Goal: Task Accomplishment & Management: Manage account settings

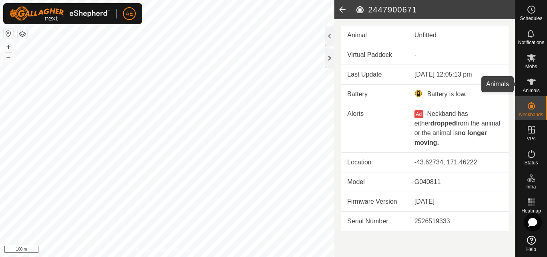
click at [531, 79] on icon at bounding box center [531, 82] width 9 height 6
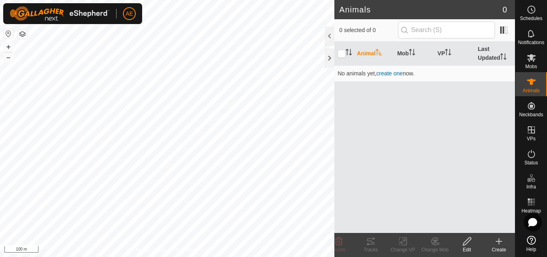
click at [499, 243] on icon at bounding box center [499, 241] width 0 height 6
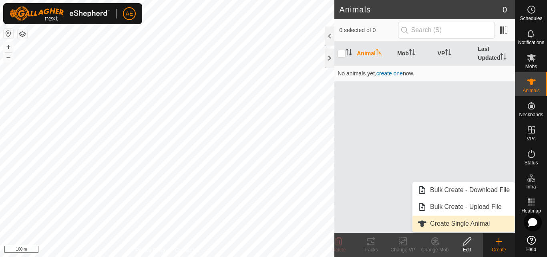
click at [458, 222] on link "Create Single Animal" at bounding box center [464, 224] width 102 height 16
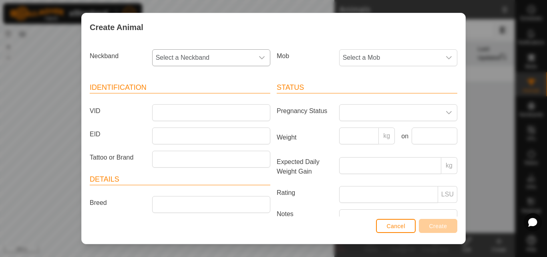
click at [238, 55] on span "Select a Neckband" at bounding box center [203, 58] width 101 height 16
type input "5"
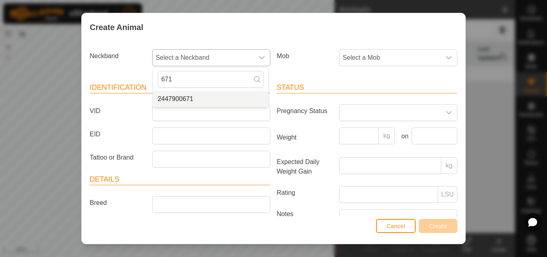
type input "671"
click at [206, 103] on li "2447900671" at bounding box center [210, 99] width 115 height 16
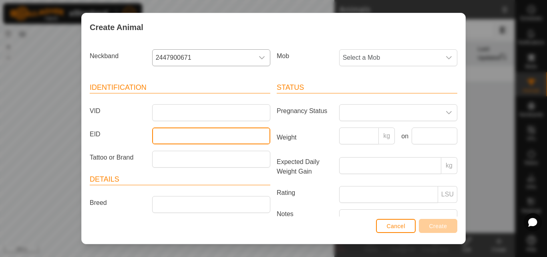
click at [192, 137] on input "EID" at bounding box center [211, 135] width 118 height 17
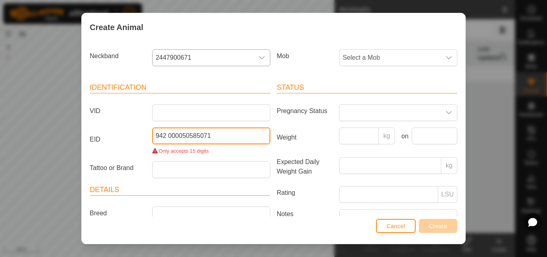
click at [166, 137] on input "942 000050585071" at bounding box center [211, 135] width 118 height 17
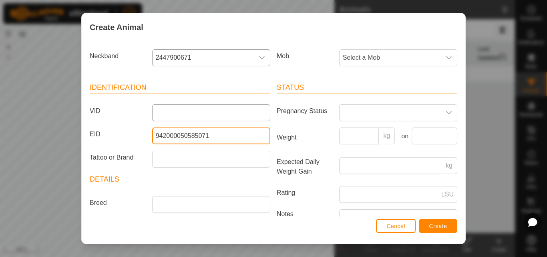
type input "942000050585071"
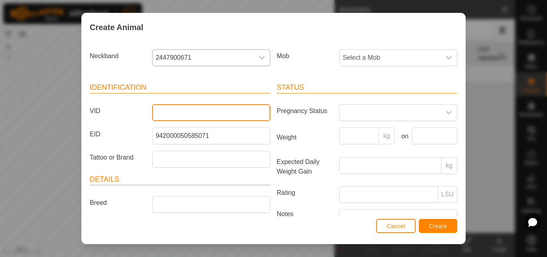
click at [175, 108] on input "VID" at bounding box center [211, 112] width 118 height 17
type input "G88"
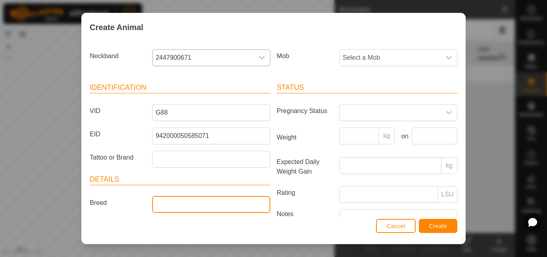
click at [169, 203] on input "Breed" at bounding box center [211, 204] width 118 height 17
type input "Hereford"
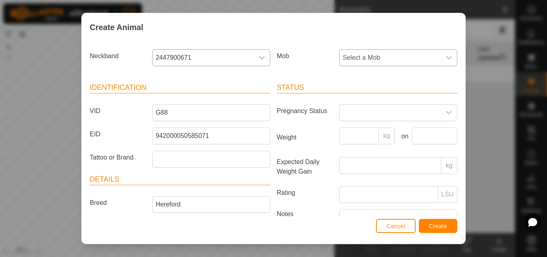
click at [442, 64] on div "dropdown trigger" at bounding box center [449, 58] width 16 height 16
click at [387, 117] on li "24 cows-Heifers" at bounding box center [397, 116] width 115 height 16
click at [446, 113] on icon "dropdown trigger" at bounding box center [449, 112] width 6 height 6
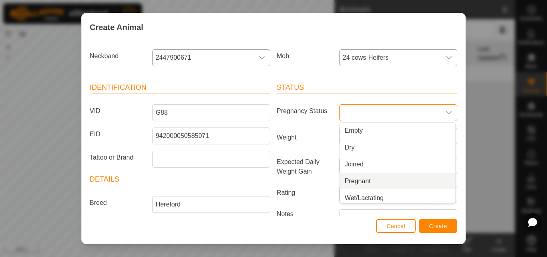
click at [394, 181] on li "Pregnant" at bounding box center [397, 181] width 115 height 16
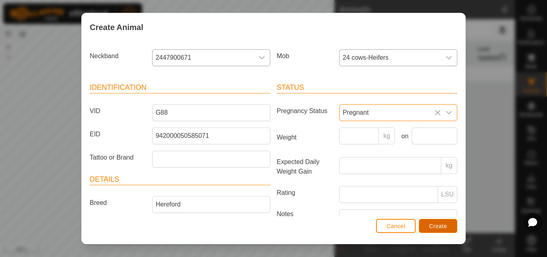
click at [434, 225] on span "Create" at bounding box center [439, 226] width 18 height 6
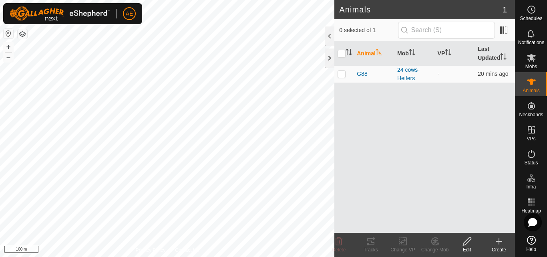
click at [499, 247] on div "Create" at bounding box center [499, 249] width 32 height 7
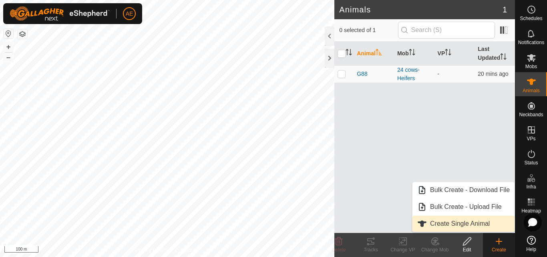
click at [493, 226] on link "Create Single Animal" at bounding box center [464, 224] width 102 height 16
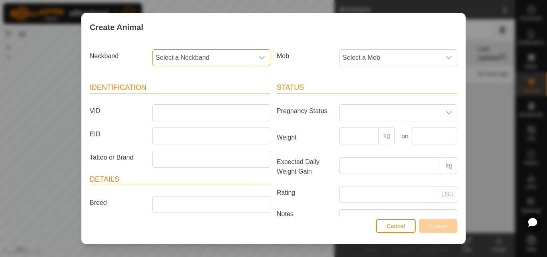
click at [234, 58] on span "Select a Neckband" at bounding box center [203, 58] width 101 height 16
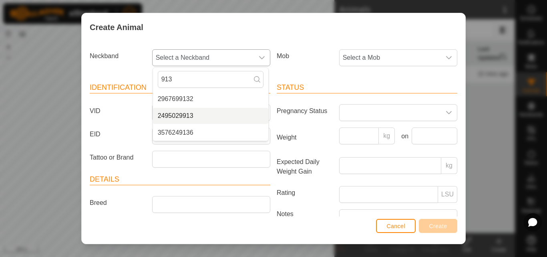
type input "913"
click at [183, 115] on li "2495029913" at bounding box center [210, 116] width 115 height 16
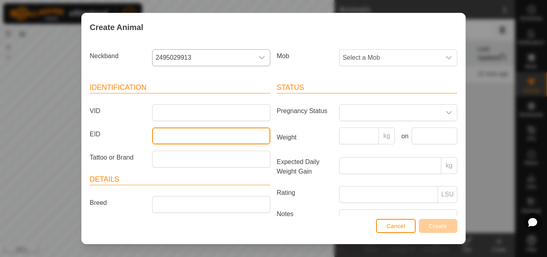
click at [179, 137] on input "EID" at bounding box center [211, 135] width 118 height 17
type input "942000046858316"
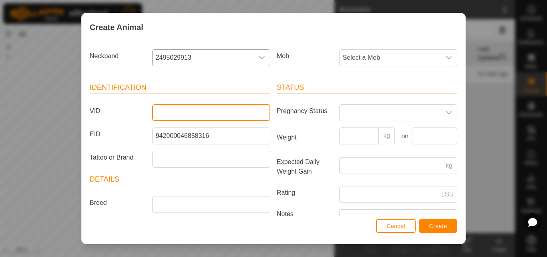
click at [168, 111] on input "VID" at bounding box center [211, 112] width 118 height 17
type input "G88"
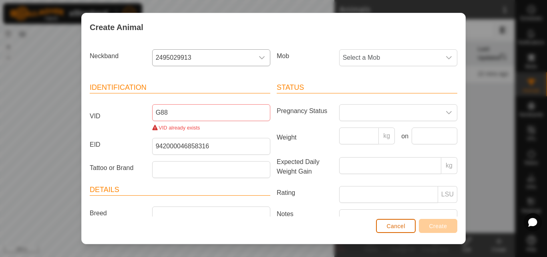
click at [397, 227] on span "Cancel" at bounding box center [396, 226] width 19 height 6
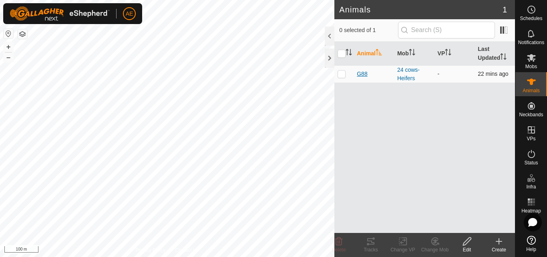
click at [364, 74] on span "G88" at bounding box center [362, 74] width 10 height 8
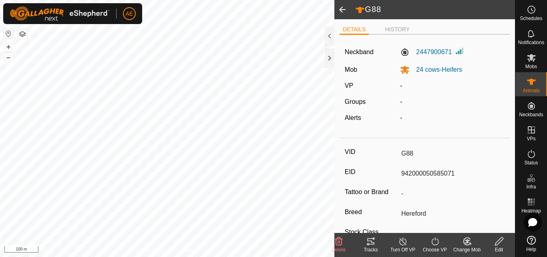
click at [501, 246] on div "Edit" at bounding box center [499, 249] width 32 height 7
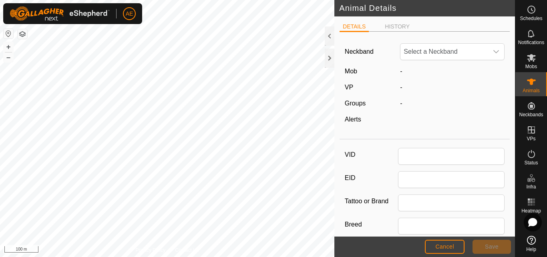
type input "G88"
type input "942000050585071"
type input "Hereford"
type input "0"
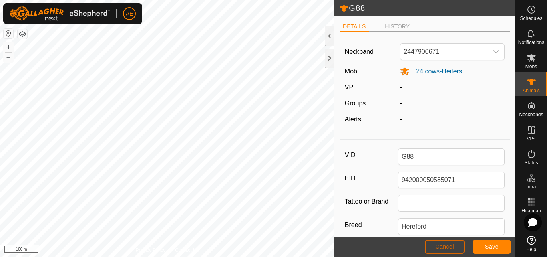
click at [453, 247] on span "Cancel" at bounding box center [445, 246] width 19 height 6
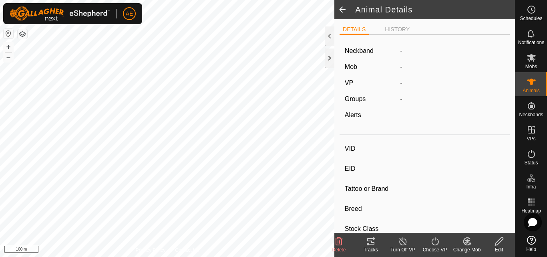
type input "G88"
type input "942000050585071"
type input "-"
type input "Hereford"
type input "-"
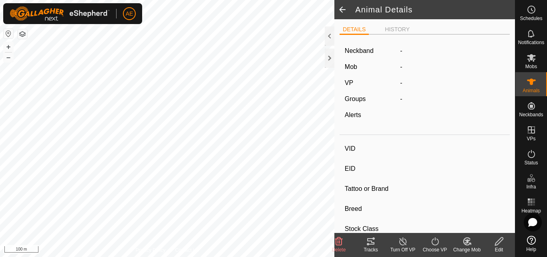
type input "Pregnant"
type input "0 kg"
type input "-"
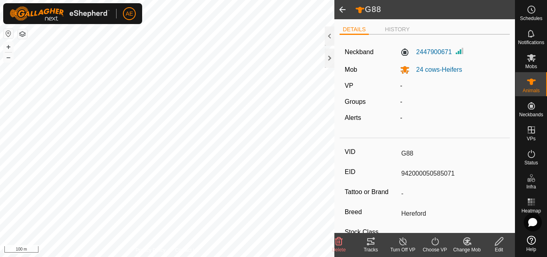
click at [340, 242] on icon at bounding box center [339, 241] width 8 height 8
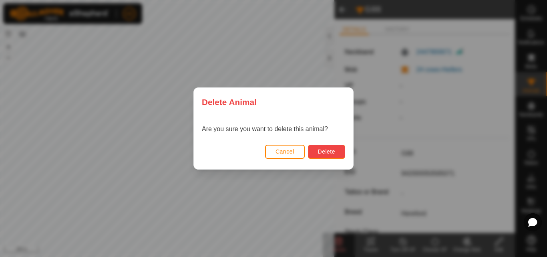
click at [333, 149] on span "Delete" at bounding box center [326, 151] width 17 height 6
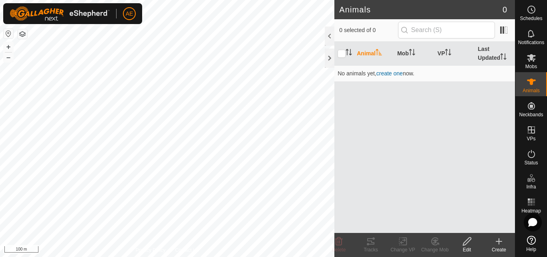
click at [500, 242] on icon at bounding box center [499, 241] width 10 height 10
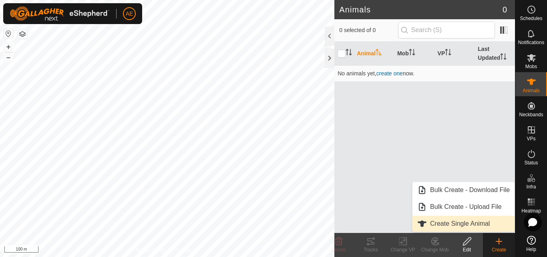
click at [492, 224] on link "Create Single Animal" at bounding box center [464, 224] width 102 height 16
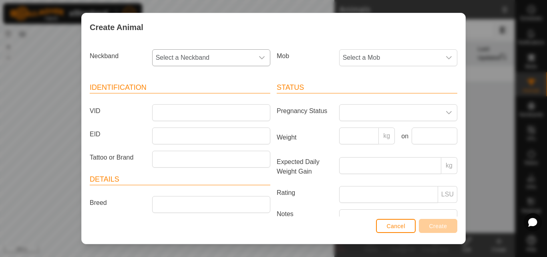
click at [216, 57] on span "Select a Neckband" at bounding box center [203, 58] width 101 height 16
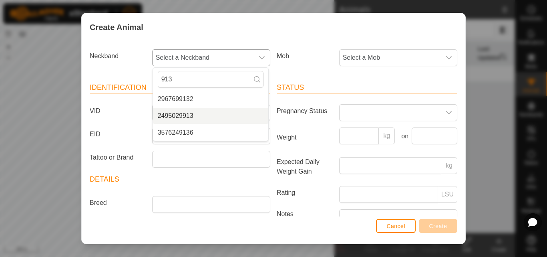
type input "913"
click at [188, 114] on li "2495029913" at bounding box center [210, 116] width 115 height 16
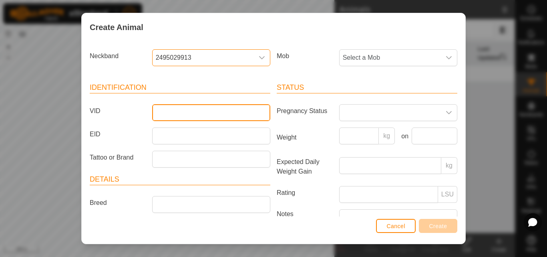
click at [188, 112] on input "VID" at bounding box center [211, 112] width 118 height 17
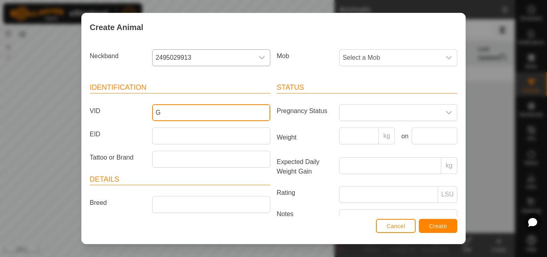
type input "G88"
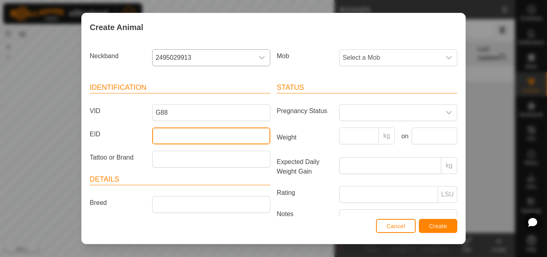
click at [201, 136] on input "EID" at bounding box center [211, 135] width 118 height 17
type input "942000046858316"
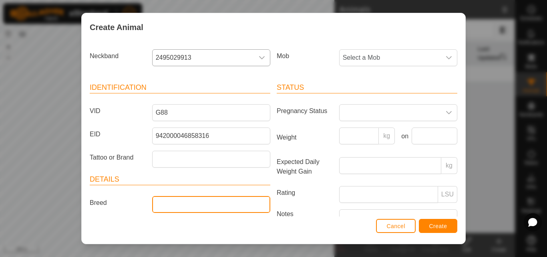
click at [171, 207] on input "Breed" at bounding box center [211, 204] width 118 height 17
type input "Hereford"
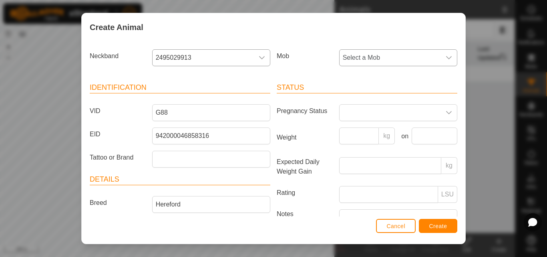
click at [446, 57] on icon "dropdown trigger" at bounding box center [449, 57] width 6 height 3
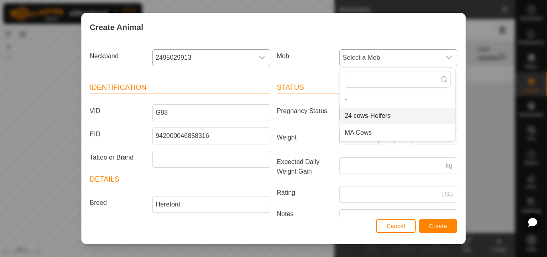
click at [391, 114] on li "24 cows-Heifers" at bounding box center [397, 116] width 115 height 16
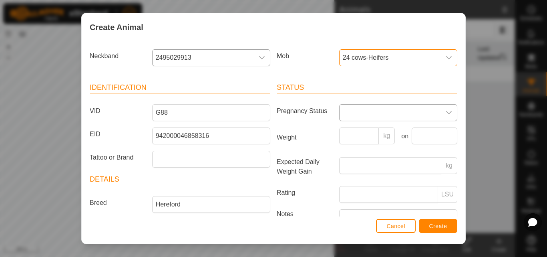
click at [446, 113] on icon "dropdown trigger" at bounding box center [449, 112] width 6 height 3
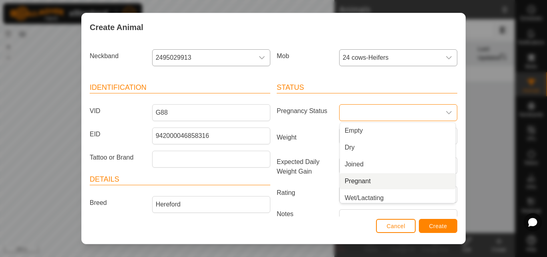
click at [369, 181] on li "Pregnant" at bounding box center [397, 181] width 115 height 16
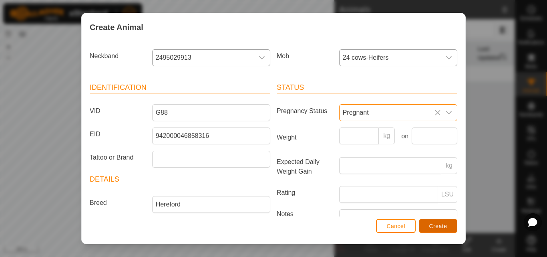
click at [437, 226] on span "Create" at bounding box center [439, 226] width 18 height 6
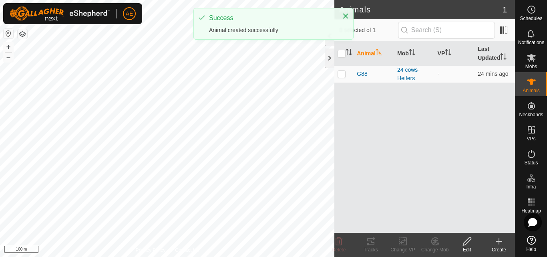
click at [499, 248] on div "Create" at bounding box center [499, 249] width 32 height 7
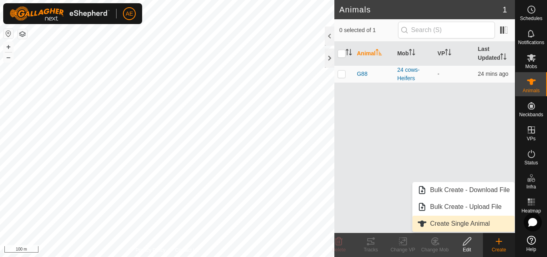
click at [482, 225] on link "Create Single Animal" at bounding box center [464, 224] width 102 height 16
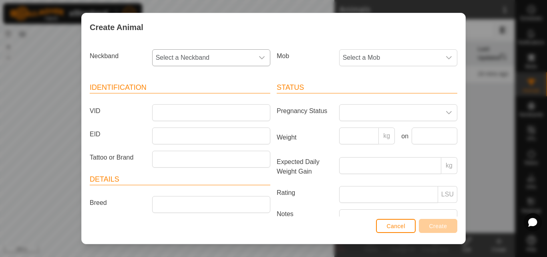
click at [221, 61] on span "Select a Neckband" at bounding box center [203, 58] width 101 height 16
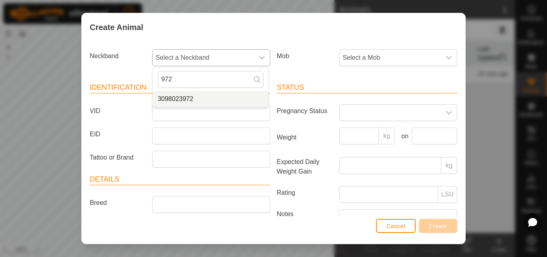
type input "972"
click at [187, 99] on span "3098023972" at bounding box center [176, 99] width 36 height 10
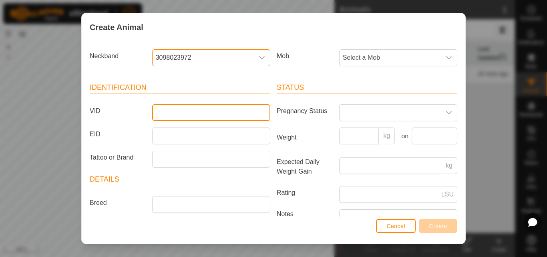
click at [186, 113] on input "VID" at bounding box center [211, 112] width 118 height 17
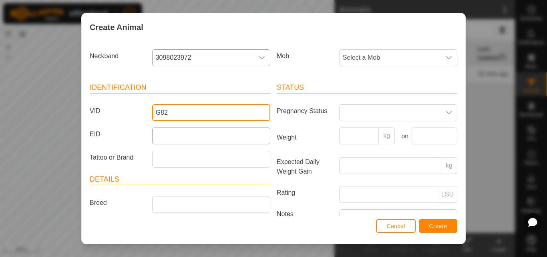
type input "G82"
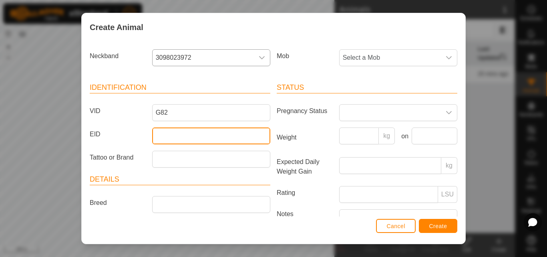
click at [182, 137] on input "EID" at bounding box center [211, 135] width 118 height 17
type input "942000050584520"
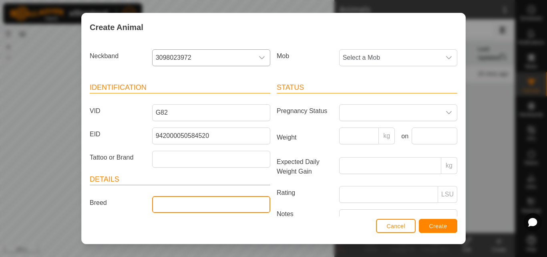
click at [184, 204] on input "Breed" at bounding box center [211, 204] width 118 height 17
type input "Hereford"
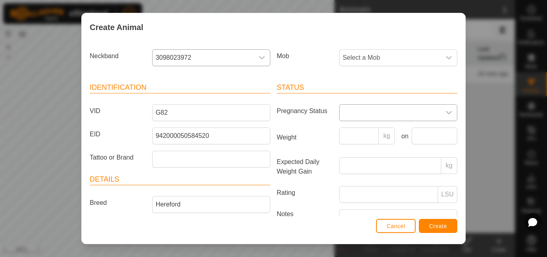
click at [446, 113] on icon "dropdown trigger" at bounding box center [449, 112] width 6 height 3
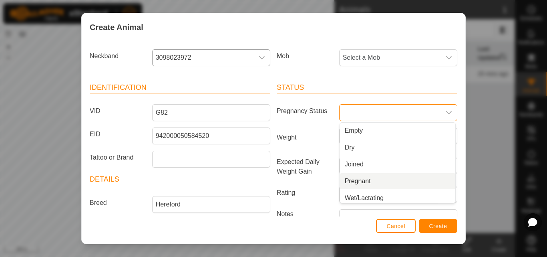
click at [364, 183] on li "Pregnant" at bounding box center [397, 181] width 115 height 16
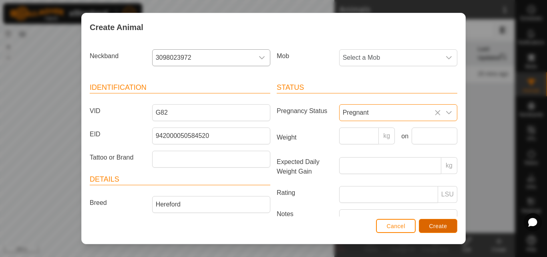
click at [450, 226] on button "Create" at bounding box center [438, 226] width 38 height 14
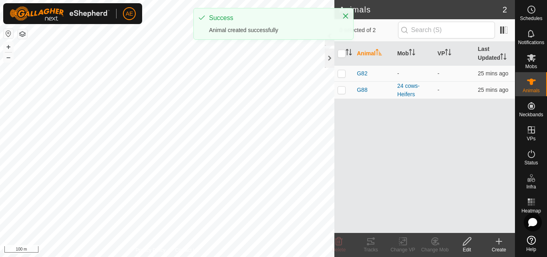
click at [500, 247] on div "Create" at bounding box center [499, 249] width 32 height 7
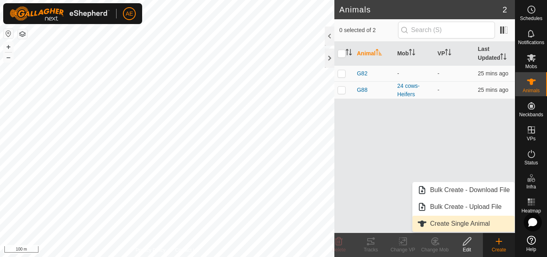
click at [487, 225] on link "Create Single Animal" at bounding box center [464, 224] width 102 height 16
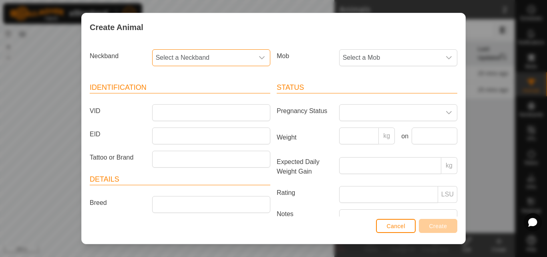
click at [228, 56] on span "Select a Neckband" at bounding box center [203, 58] width 101 height 16
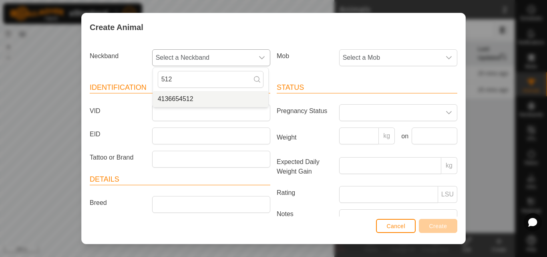
type input "512"
click at [187, 98] on li "4136654512" at bounding box center [210, 99] width 115 height 16
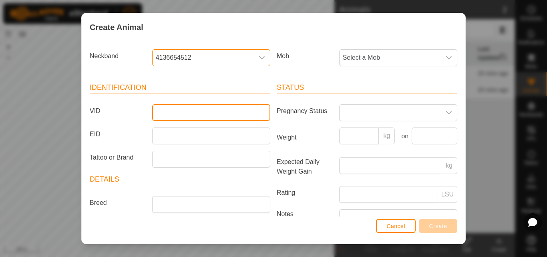
click at [185, 114] on input "VID" at bounding box center [211, 112] width 118 height 17
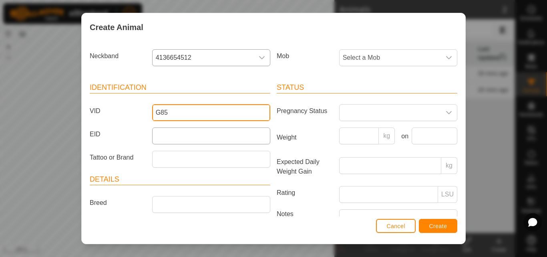
type input "G85"
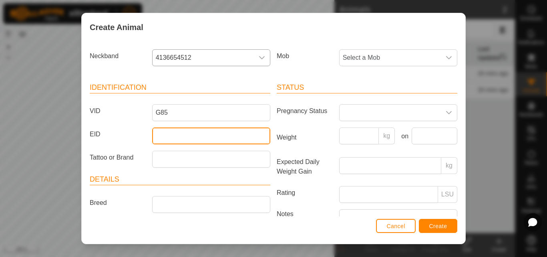
click at [191, 138] on input "EID" at bounding box center [211, 135] width 118 height 17
type input "942000050584430"
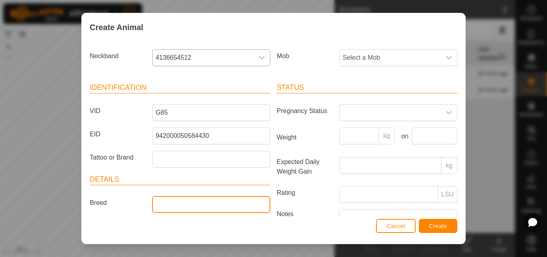
click at [188, 206] on input "Breed" at bounding box center [211, 204] width 118 height 17
type input "Hereford"
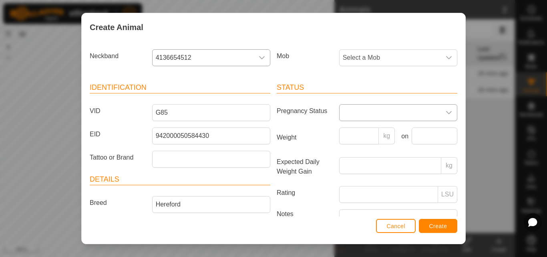
click at [446, 113] on icon "dropdown trigger" at bounding box center [449, 112] width 6 height 3
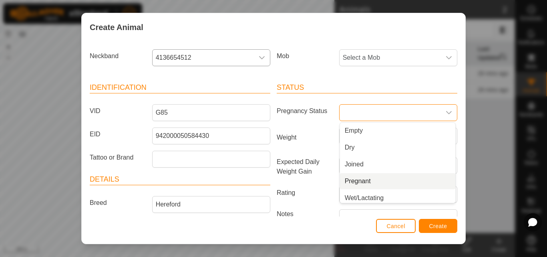
click at [368, 180] on li "Pregnant" at bounding box center [397, 181] width 115 height 16
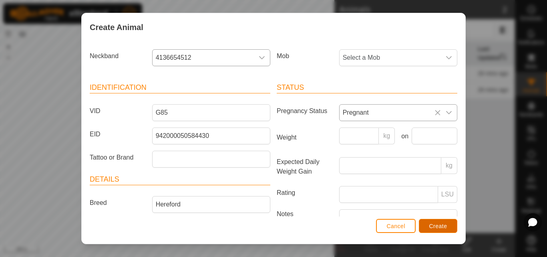
click at [445, 226] on span "Create" at bounding box center [439, 226] width 18 height 6
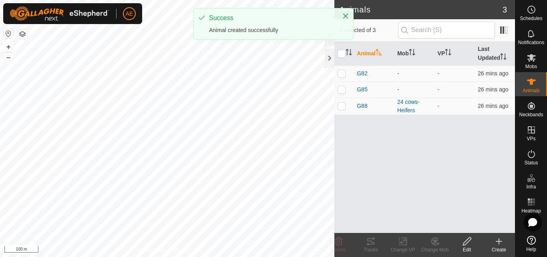
click at [498, 248] on div "Create" at bounding box center [499, 249] width 32 height 7
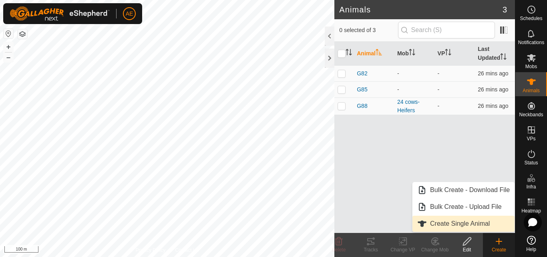
click at [444, 226] on link "Create Single Animal" at bounding box center [464, 224] width 102 height 16
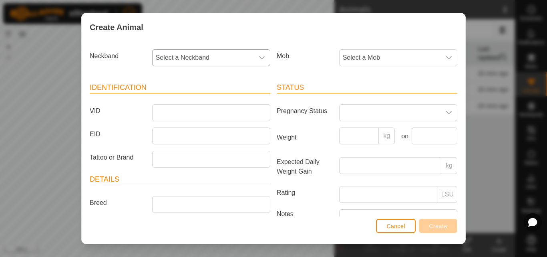
click at [260, 58] on icon "dropdown trigger" at bounding box center [262, 57] width 6 height 3
type input "968"
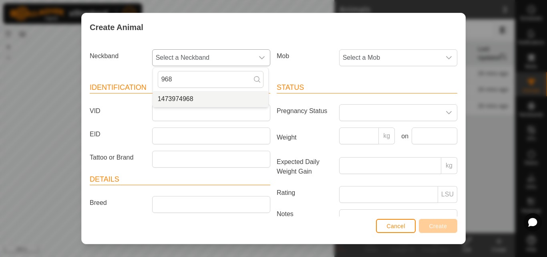
drag, startPoint x: 259, startPoint y: 58, endPoint x: 174, endPoint y: 103, distance: 96.1
click at [174, 66] on p-select "Select a Neckband 968 1473974968" at bounding box center [211, 57] width 118 height 17
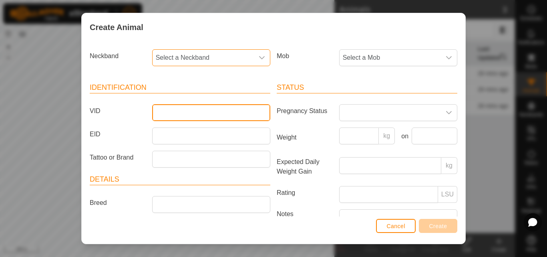
click at [175, 117] on input "VID" at bounding box center [211, 112] width 118 height 17
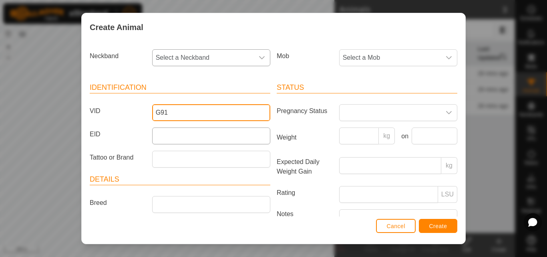
type input "G91"
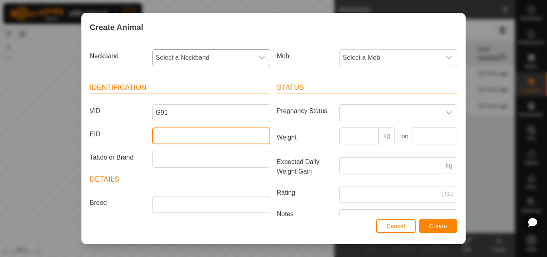
click at [175, 135] on input "EID" at bounding box center [211, 135] width 118 height 17
type input "942000050585800"
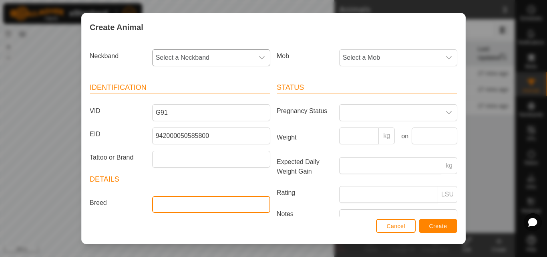
click at [155, 206] on input "Breed" at bounding box center [211, 204] width 118 height 17
type input "Hereford"
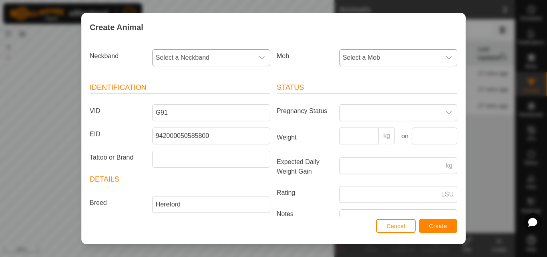
click at [446, 57] on icon "dropdown trigger" at bounding box center [449, 57] width 6 height 3
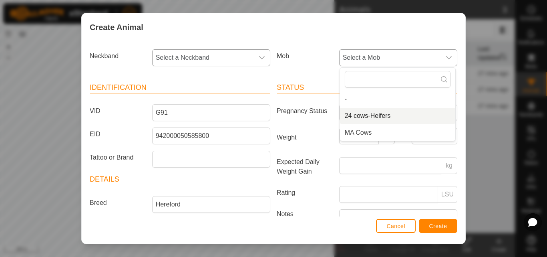
click at [381, 115] on li "24 cows-Heifers" at bounding box center [397, 116] width 115 height 16
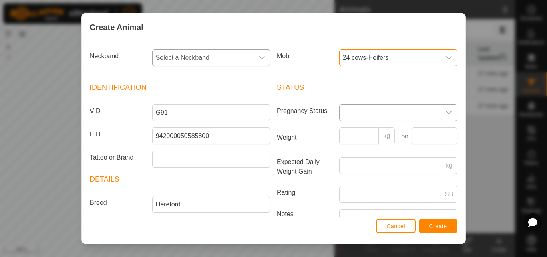
click at [389, 111] on span at bounding box center [390, 113] width 101 height 16
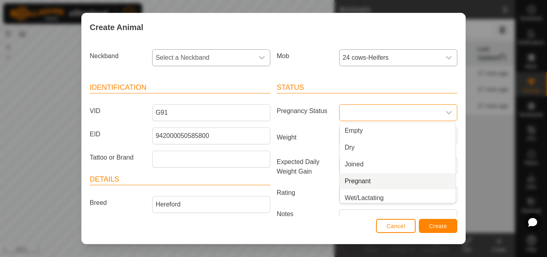
click at [359, 182] on li "Pregnant" at bounding box center [397, 181] width 115 height 16
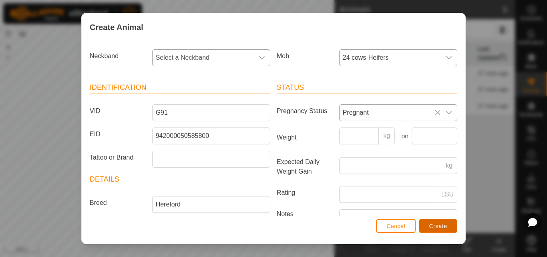
click at [447, 226] on span "Create" at bounding box center [439, 226] width 18 height 6
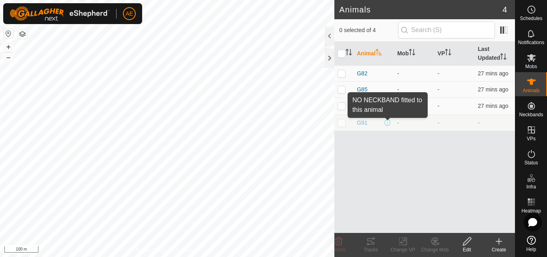
click at [385, 125] on span at bounding box center [388, 122] width 6 height 6
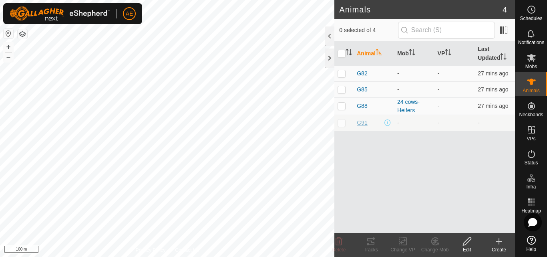
click at [363, 126] on span "G91" at bounding box center [362, 123] width 10 height 8
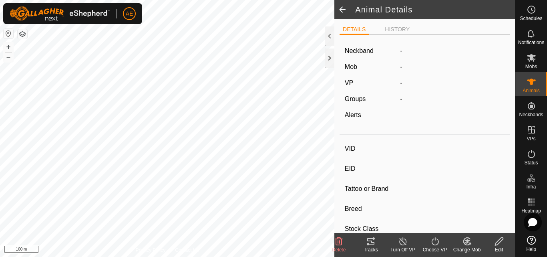
type input "G91"
type input "942000050585800"
type input "-"
type input "Hereford"
type input "-"
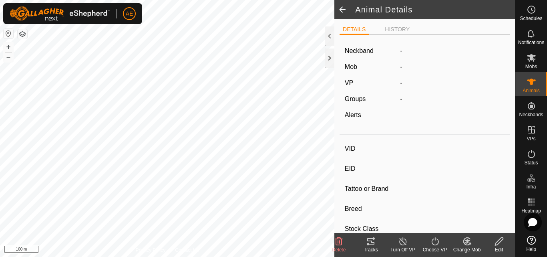
type input "Pregnant"
type input "0 kg"
type input "-"
click at [500, 243] on icon at bounding box center [499, 241] width 10 height 10
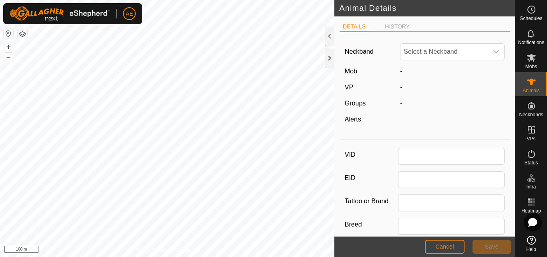
type input "G91"
type input "942000050585800"
type input "Hereford"
type input "0"
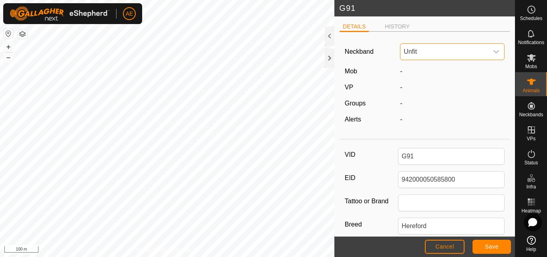
click at [475, 51] on span "Unfit" at bounding box center [445, 52] width 88 height 16
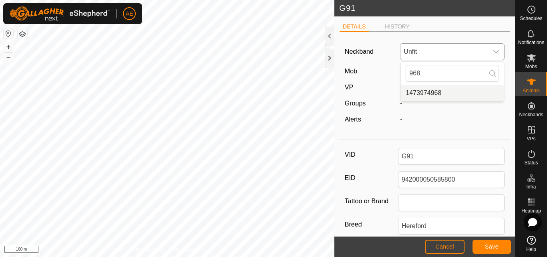
type input "968"
click at [423, 95] on li "1473974968" at bounding box center [452, 93] width 103 height 16
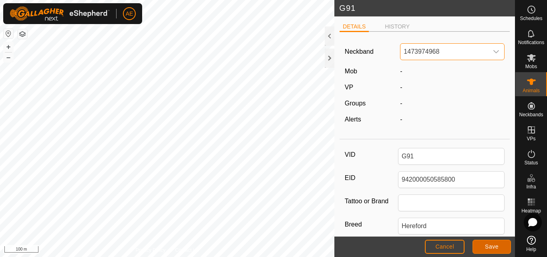
click at [493, 246] on span "Save" at bounding box center [492, 246] width 14 height 6
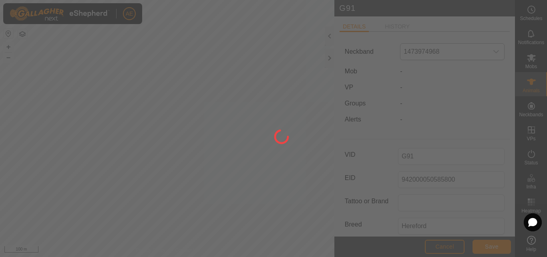
type input "-"
type input "0 kg"
type input "-"
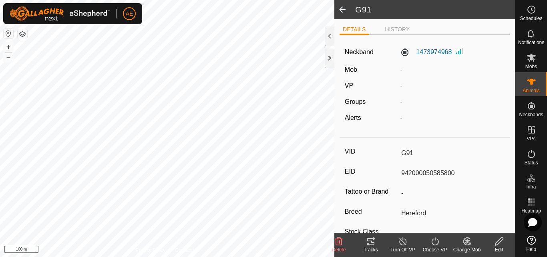
click at [339, 10] on span at bounding box center [343, 9] width 16 height 19
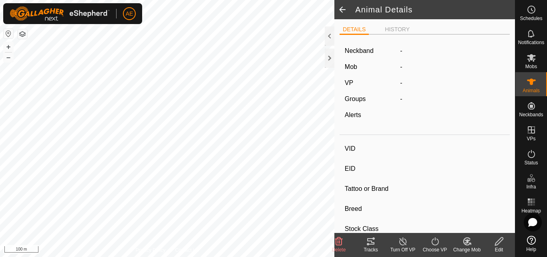
type input "G91"
type input "942000050585800"
type input "-"
type input "Hereford"
type input "-"
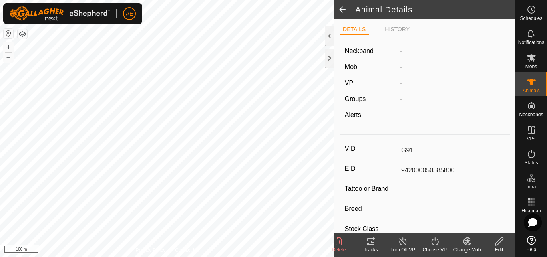
type input "Pregnant"
type input "0 kg"
type input "-"
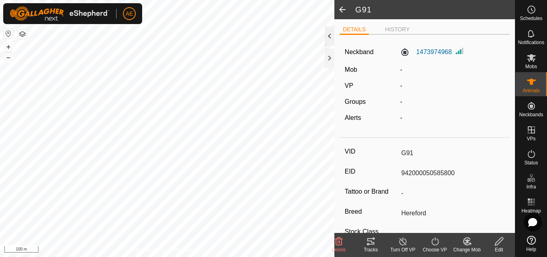
click at [329, 36] on div at bounding box center [330, 35] width 10 height 19
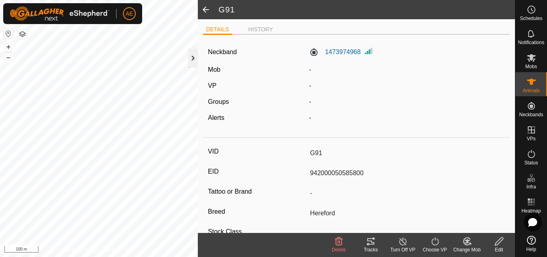
click at [191, 60] on div at bounding box center [193, 57] width 10 height 19
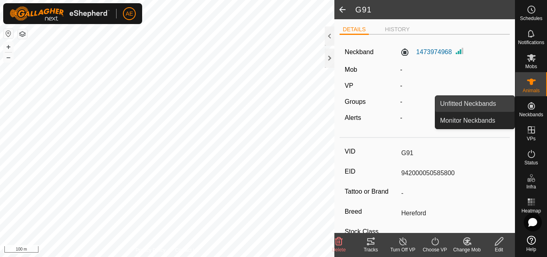
click at [494, 102] on link "Unfitted Neckbands" at bounding box center [475, 104] width 79 height 16
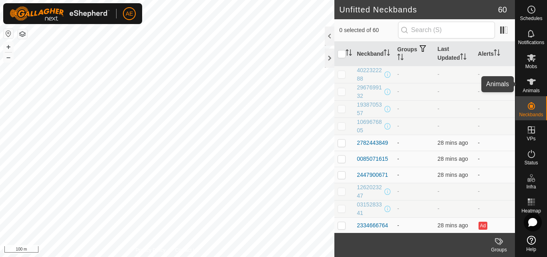
click at [532, 86] on icon at bounding box center [532, 82] width 10 height 10
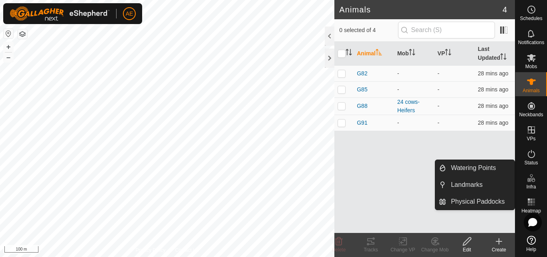
click at [498, 247] on div "Create" at bounding box center [499, 249] width 32 height 7
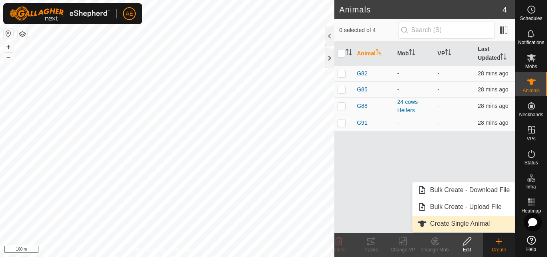
click at [476, 222] on link "Create Single Animal" at bounding box center [464, 224] width 102 height 16
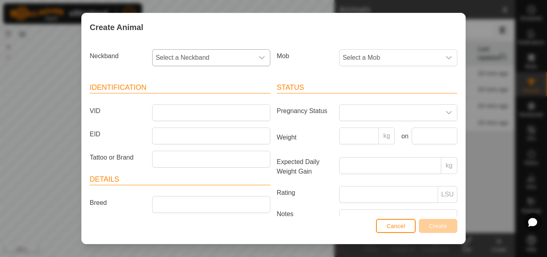
click at [229, 57] on span "Select a Neckband" at bounding box center [203, 58] width 101 height 16
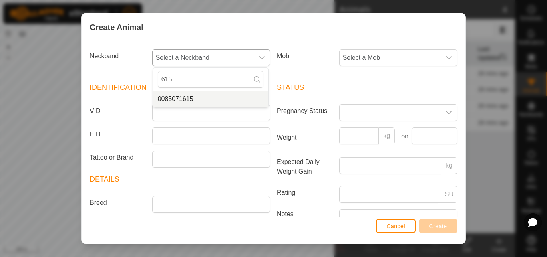
type input "615"
click at [178, 98] on li "0085071615" at bounding box center [210, 99] width 115 height 16
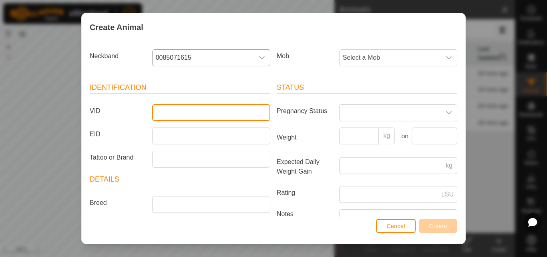
click at [181, 112] on input "VID" at bounding box center [211, 112] width 118 height 17
type input "8"
type input "G87"
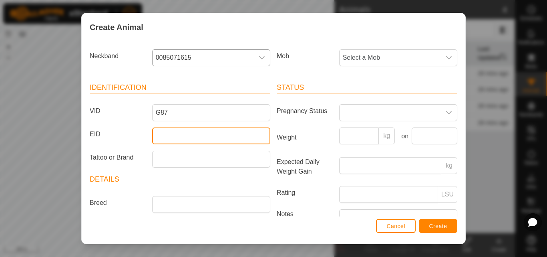
click at [175, 137] on input "EID" at bounding box center [211, 135] width 118 height 17
type input "942000050585071"
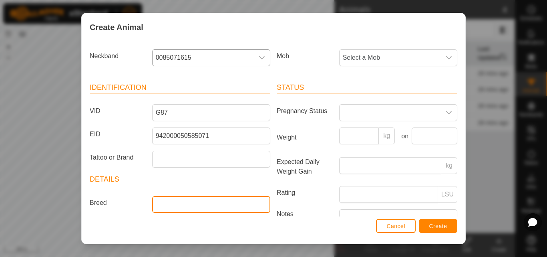
click at [175, 210] on input "Breed" at bounding box center [211, 204] width 118 height 17
type input "Hereford"
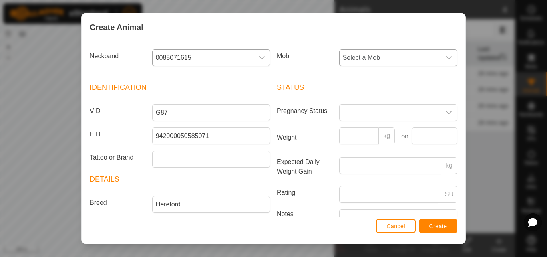
click at [444, 54] on div "dropdown trigger" at bounding box center [449, 58] width 16 height 16
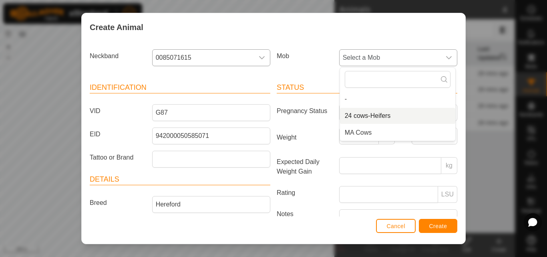
click at [381, 115] on li "24 cows-Heifers" at bounding box center [397, 116] width 115 height 16
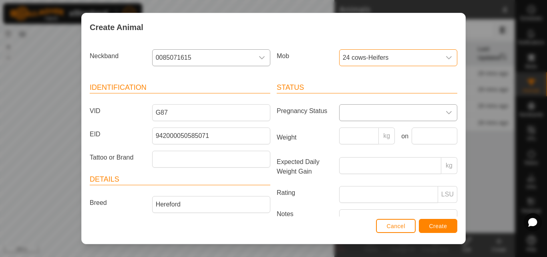
click at [390, 113] on span at bounding box center [390, 113] width 101 height 16
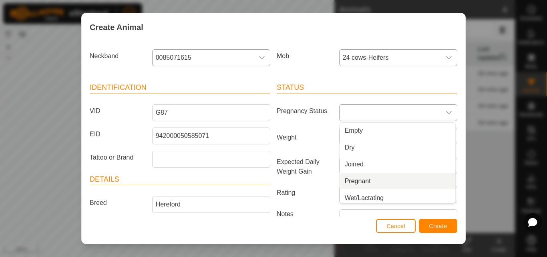
click at [361, 180] on li "Pregnant" at bounding box center [397, 181] width 115 height 16
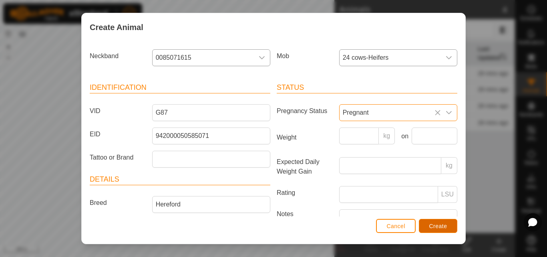
click at [444, 228] on span "Create" at bounding box center [439, 226] width 18 height 6
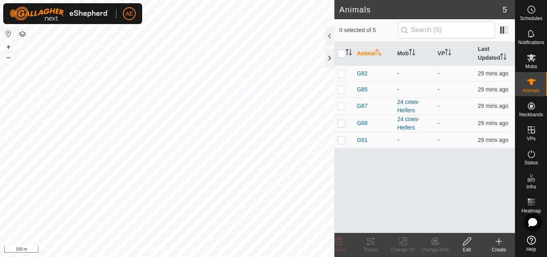
click at [502, 244] on icon at bounding box center [499, 241] width 10 height 10
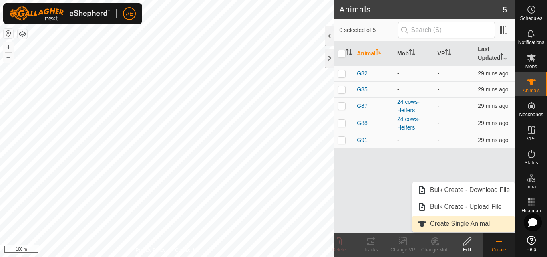
click at [477, 222] on link "Create Single Animal" at bounding box center [464, 224] width 102 height 16
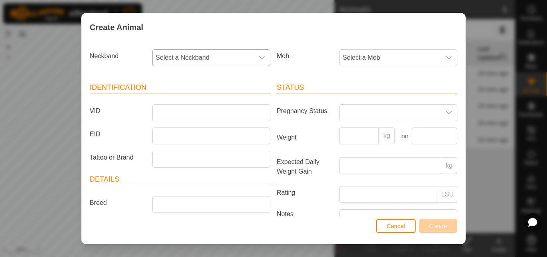
click at [240, 57] on span "Select a Neckband" at bounding box center [203, 58] width 101 height 16
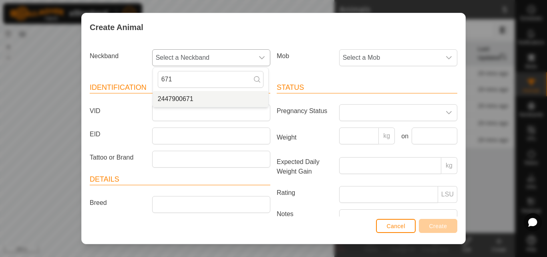
type input "671"
click at [178, 100] on li "2447900671" at bounding box center [210, 99] width 115 height 16
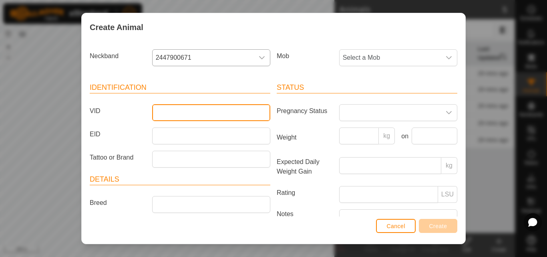
click at [178, 113] on input "VID" at bounding box center [211, 112] width 118 height 17
type input "G80"
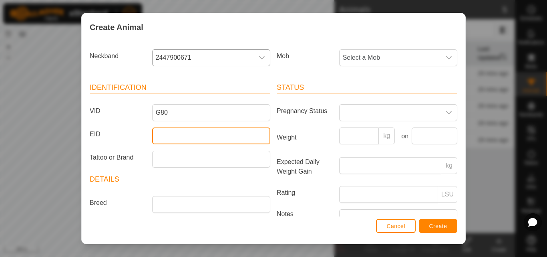
click at [176, 135] on input "EID" at bounding box center [211, 135] width 118 height 17
type input "942000046858220"
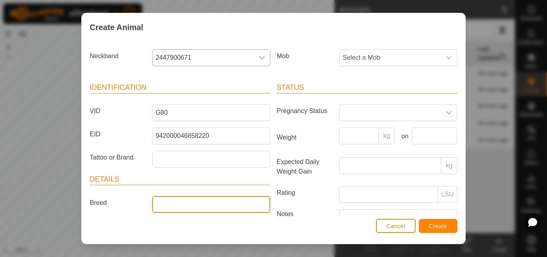
click at [163, 206] on input "Breed" at bounding box center [211, 204] width 118 height 17
type input "Hereford"
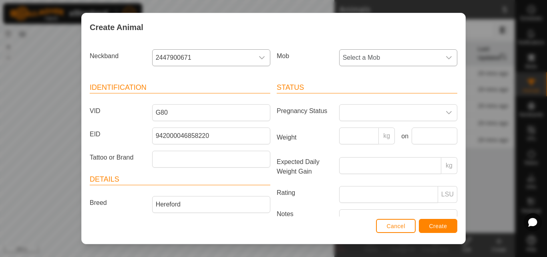
click at [446, 60] on icon "dropdown trigger" at bounding box center [449, 57] width 6 height 6
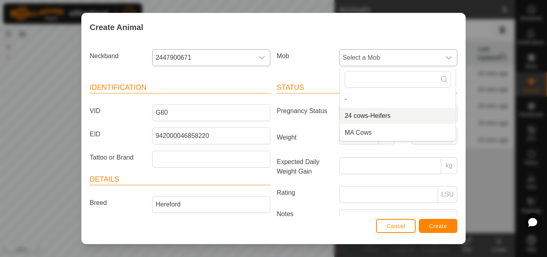
click at [370, 117] on li "24 cows-Heifers" at bounding box center [397, 116] width 115 height 16
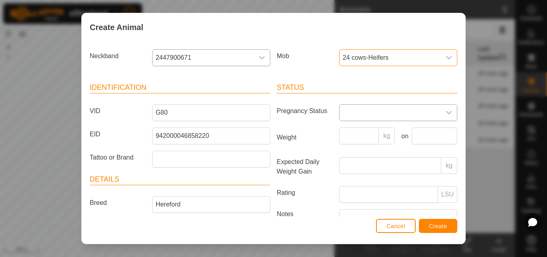
click at [430, 115] on span at bounding box center [390, 113] width 101 height 16
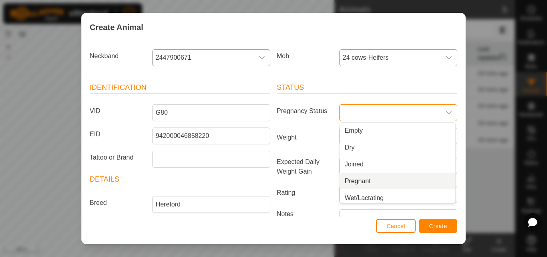
click at [362, 182] on li "Pregnant" at bounding box center [397, 181] width 115 height 16
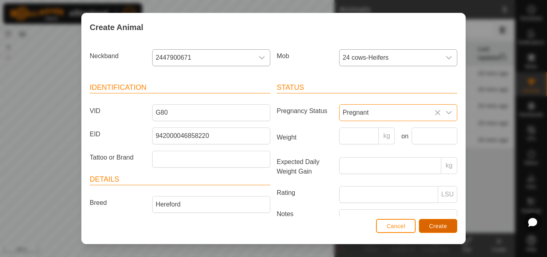
click at [445, 225] on span "Create" at bounding box center [439, 226] width 18 height 6
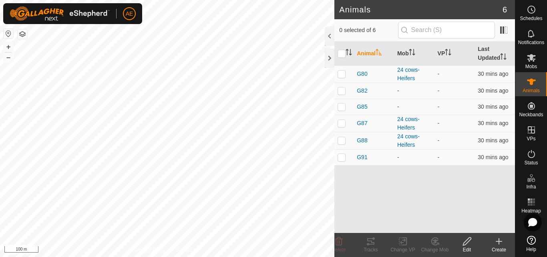
click at [500, 243] on icon at bounding box center [499, 241] width 10 height 10
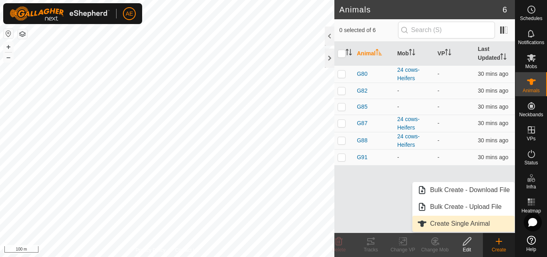
click at [487, 226] on link "Create Single Animal" at bounding box center [464, 224] width 102 height 16
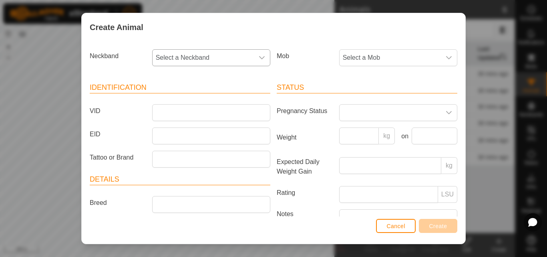
click at [227, 54] on span "Select a Neckband" at bounding box center [203, 58] width 101 height 16
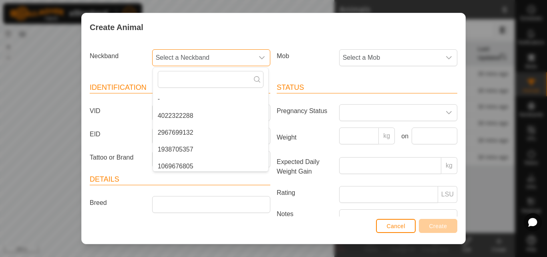
click at [227, 54] on span "Select a Neckband" at bounding box center [203, 58] width 101 height 16
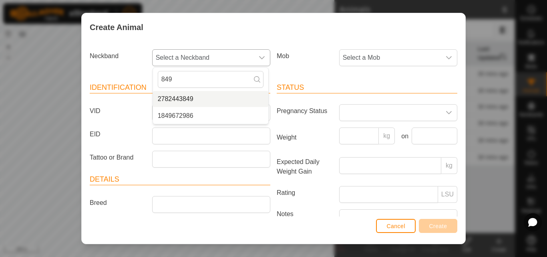
type input "849"
click at [188, 101] on li "2782443849" at bounding box center [210, 99] width 115 height 16
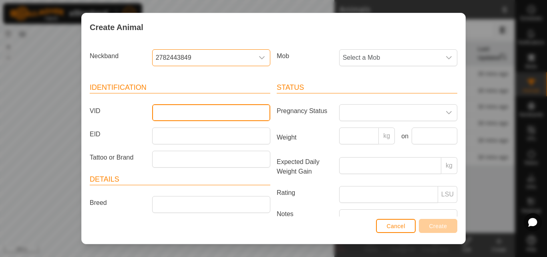
click at [188, 113] on input "VID" at bounding box center [211, 112] width 118 height 17
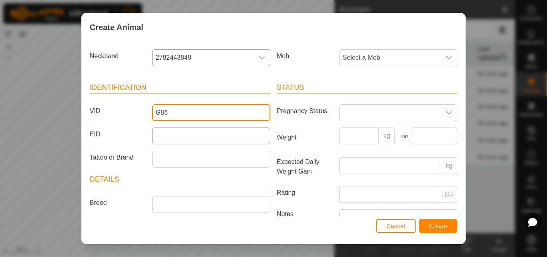
type input "G86"
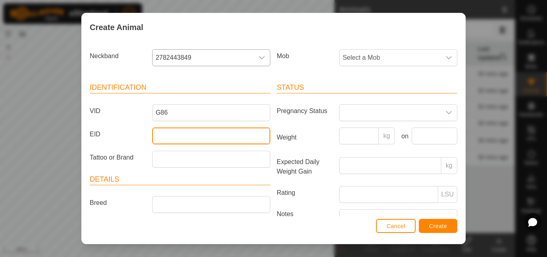
click at [180, 139] on input "EID" at bounding box center [211, 135] width 118 height 17
type input "942000046858685"
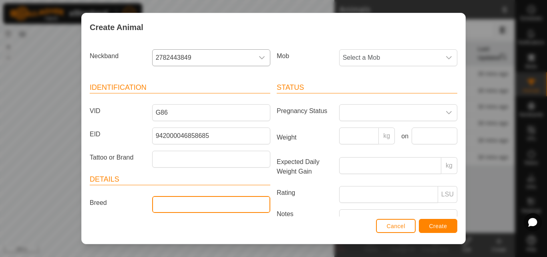
click at [187, 204] on input "Breed" at bounding box center [211, 204] width 118 height 17
type input "Hereford"
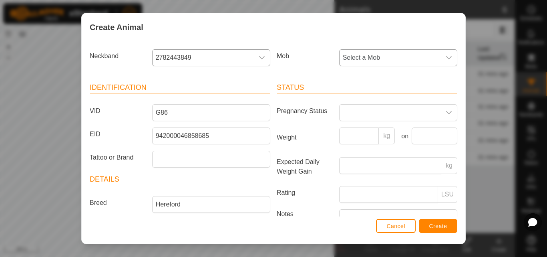
click at [429, 54] on span "Select a Mob" at bounding box center [390, 58] width 101 height 16
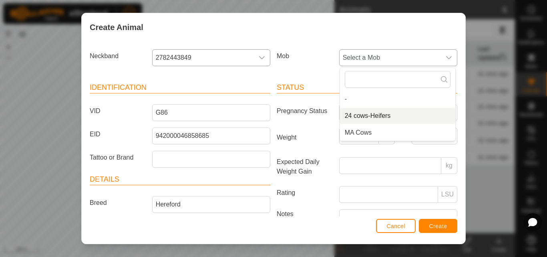
click at [373, 112] on li "24 cows-Heifers" at bounding box center [397, 116] width 115 height 16
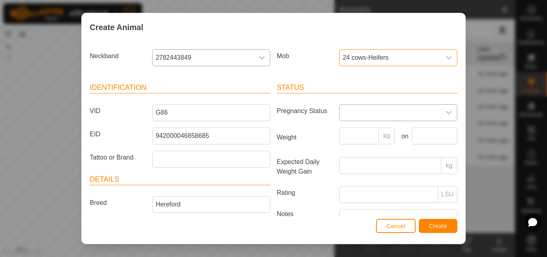
click at [376, 112] on span at bounding box center [390, 113] width 101 height 16
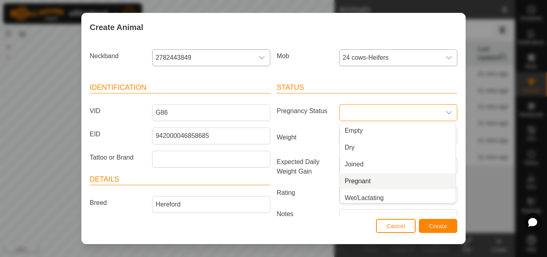
click at [357, 180] on span "Pregnant" at bounding box center [358, 181] width 26 height 10
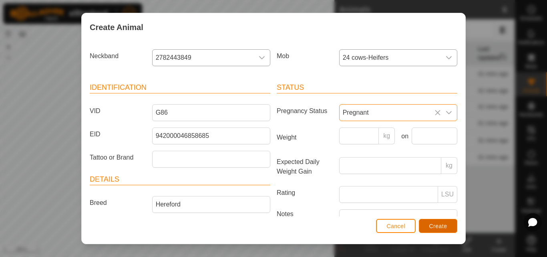
click at [437, 228] on span "Create" at bounding box center [439, 226] width 18 height 6
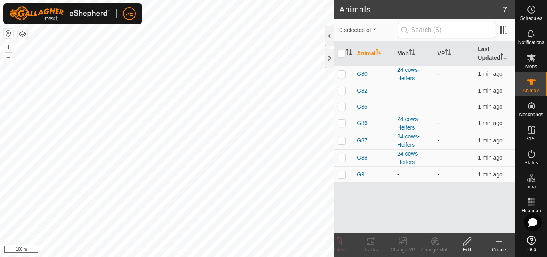
click at [498, 244] on icon at bounding box center [499, 241] width 10 height 10
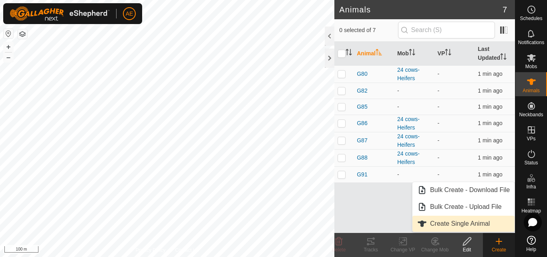
click at [486, 226] on link "Create Single Animal" at bounding box center [464, 224] width 102 height 16
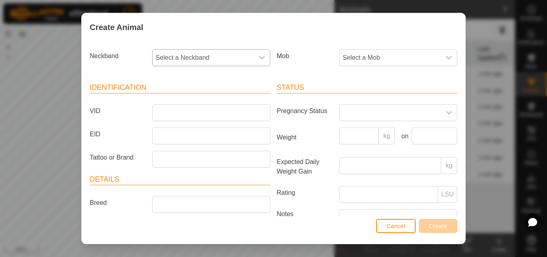
click at [230, 59] on span "Select a Neckband" at bounding box center [203, 58] width 101 height 16
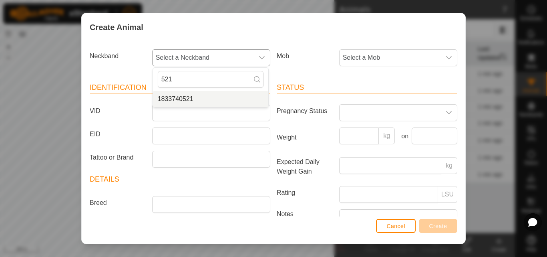
type input "521"
click at [194, 100] on li "1833740521" at bounding box center [210, 99] width 115 height 16
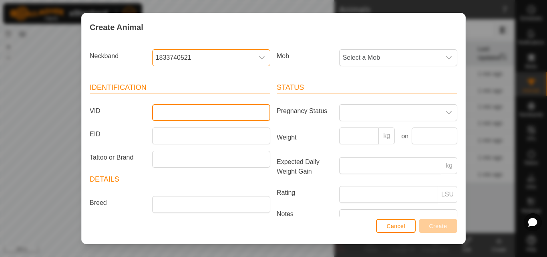
click at [190, 115] on input "VID" at bounding box center [211, 112] width 118 height 17
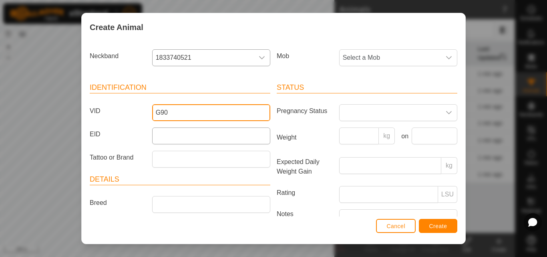
type input "G90"
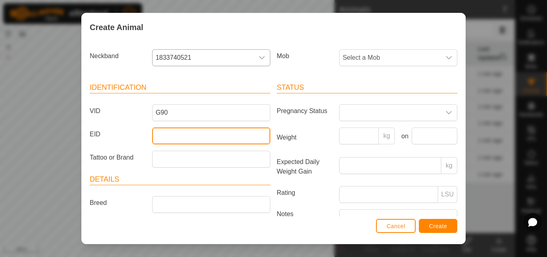
click at [189, 136] on input "EID" at bounding box center [211, 135] width 118 height 17
type input "942000046858379"
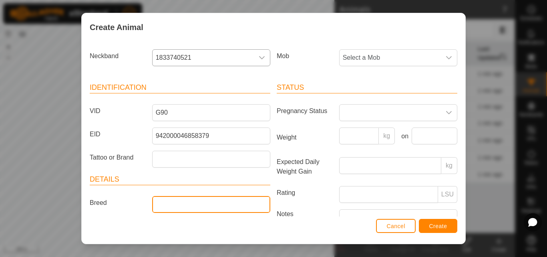
click at [177, 202] on input "Breed" at bounding box center [211, 204] width 118 height 17
type input "Hereford"
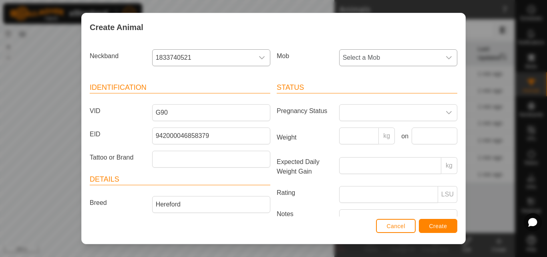
click at [381, 62] on span "Select a Mob" at bounding box center [390, 58] width 101 height 16
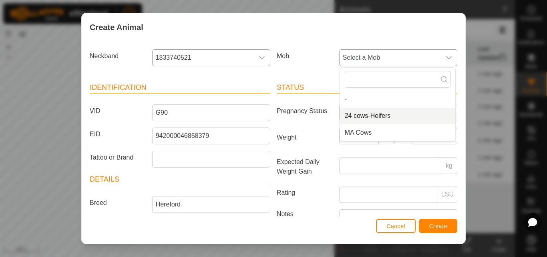
click at [367, 113] on li "24 cows-Heifers" at bounding box center [397, 116] width 115 height 16
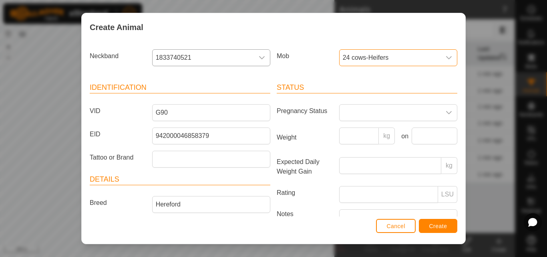
click at [367, 113] on span at bounding box center [390, 113] width 101 height 16
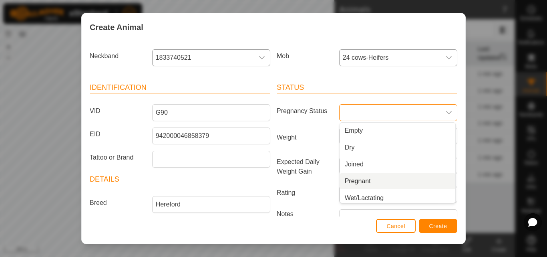
click at [353, 180] on span "Pregnant" at bounding box center [358, 181] width 26 height 10
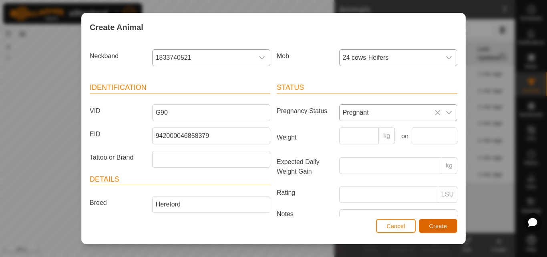
click at [430, 226] on span "Create" at bounding box center [439, 226] width 18 height 6
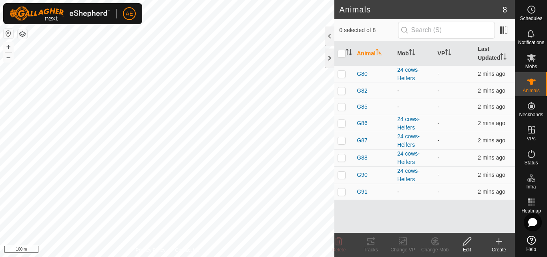
click at [502, 245] on icon at bounding box center [499, 241] width 10 height 10
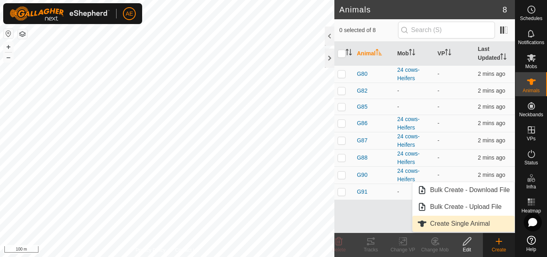
click at [492, 225] on link "Create Single Animal" at bounding box center [464, 224] width 102 height 16
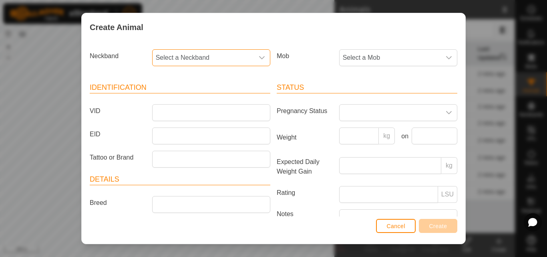
click at [243, 58] on span "Select a Neckband" at bounding box center [203, 58] width 101 height 16
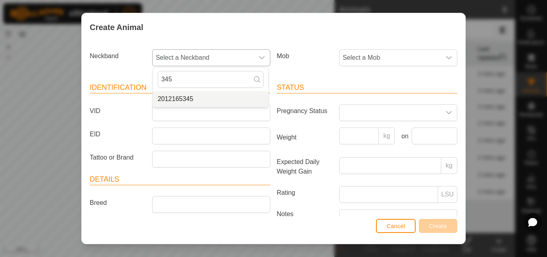
type input "345"
click at [202, 101] on li "2012165345" at bounding box center [210, 99] width 115 height 16
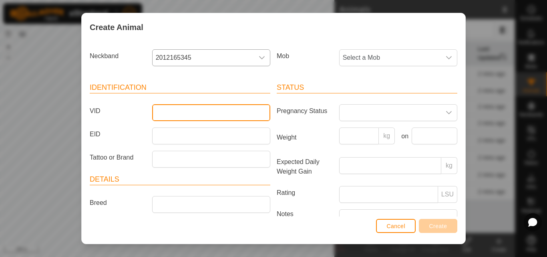
click at [202, 111] on input "VID" at bounding box center [211, 112] width 118 height 17
type input "G89"
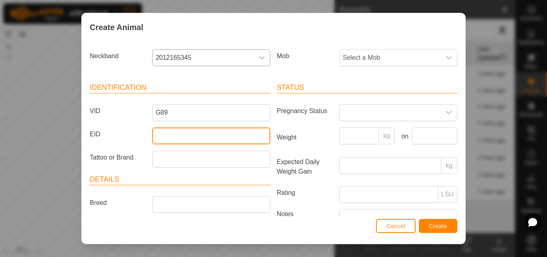
click at [194, 137] on input "EID" at bounding box center [211, 135] width 118 height 17
type input "942000046858050"
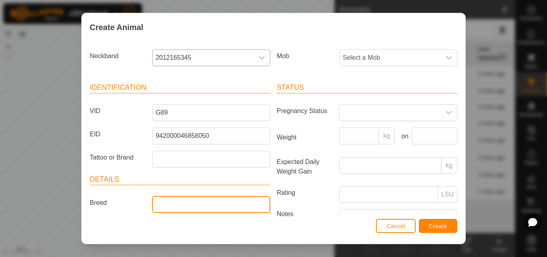
click at [189, 206] on input "Breed" at bounding box center [211, 204] width 118 height 17
type input "Hereford"
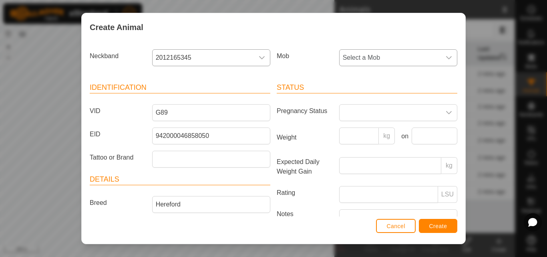
click at [405, 61] on span "Select a Mob" at bounding box center [390, 58] width 101 height 16
click at [377, 118] on span "24 cows-Heifers" at bounding box center [368, 116] width 46 height 10
click at [378, 116] on span at bounding box center [390, 113] width 101 height 16
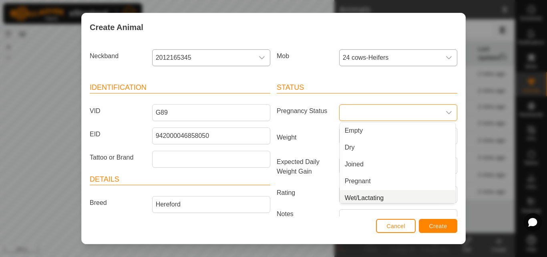
scroll to position [3, 0]
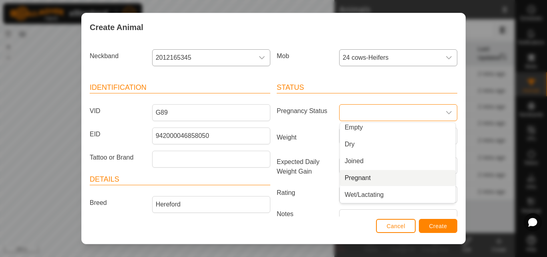
click at [364, 179] on span "Pregnant" at bounding box center [358, 178] width 26 height 10
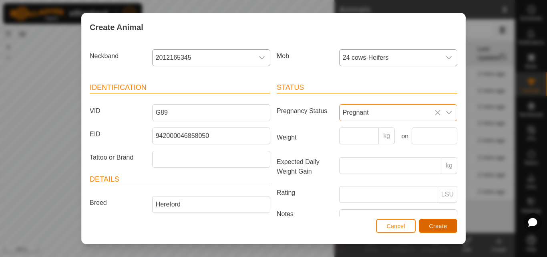
click at [447, 226] on span "Create" at bounding box center [439, 226] width 18 height 6
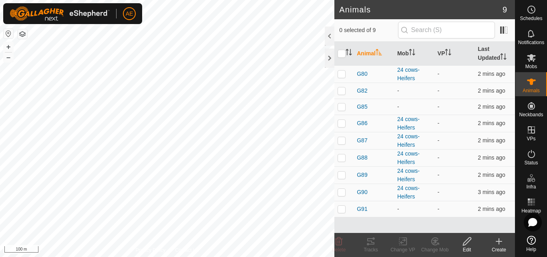
click at [499, 245] on icon at bounding box center [499, 241] width 10 height 10
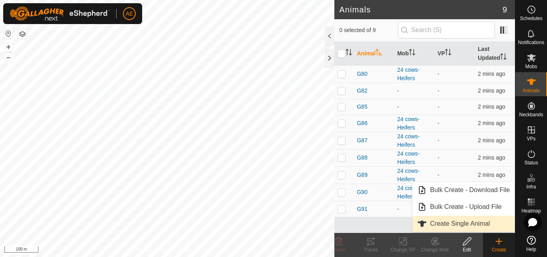
click at [489, 226] on link "Create Single Animal" at bounding box center [464, 224] width 102 height 16
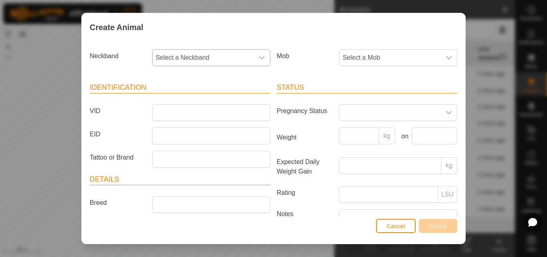
click at [245, 56] on span "Select a Neckband" at bounding box center [203, 58] width 101 height 16
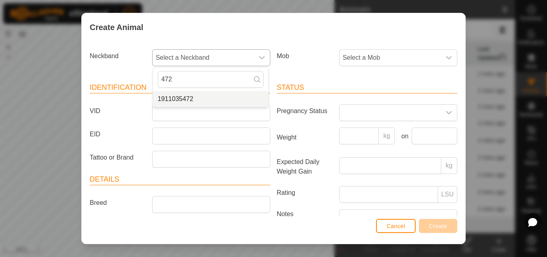
type input "472"
click at [187, 100] on span "1911035472" at bounding box center [176, 99] width 36 height 10
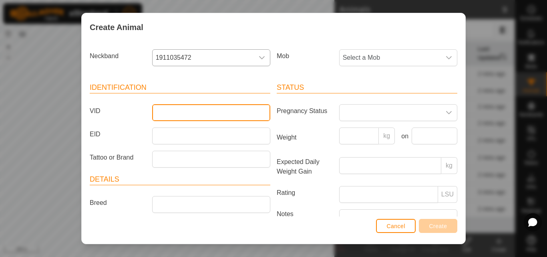
click at [188, 114] on input "VID" at bounding box center [211, 112] width 118 height 17
type input "G83"
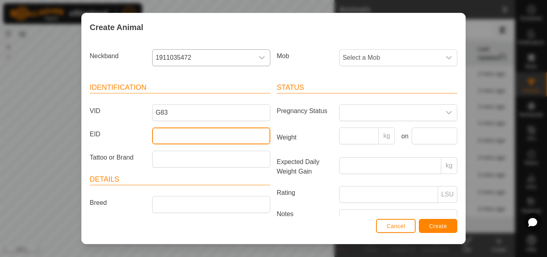
click at [183, 137] on input "EID" at bounding box center [211, 135] width 118 height 17
type input "942000046858549"
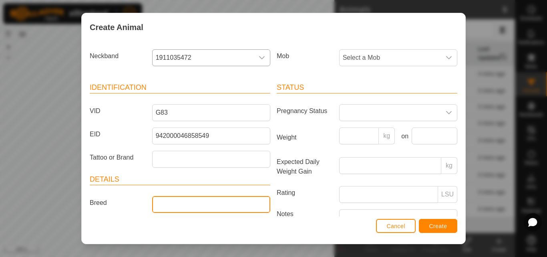
click at [172, 204] on input "Breed" at bounding box center [211, 204] width 118 height 17
type input "Hereford"
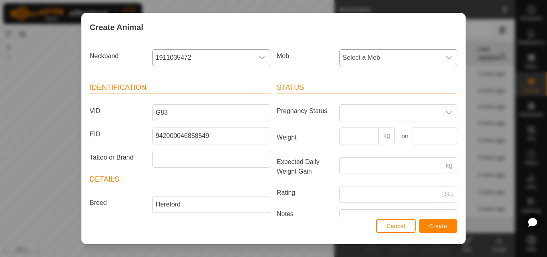
click at [382, 54] on span "Select a Mob" at bounding box center [390, 58] width 101 height 16
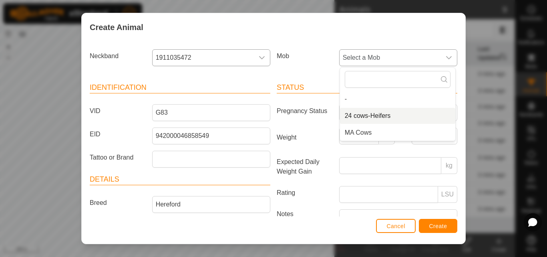
click at [374, 114] on li "24 cows-Heifers" at bounding box center [397, 116] width 115 height 16
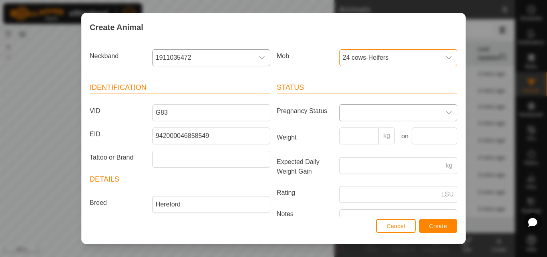
click at [408, 111] on span at bounding box center [390, 113] width 101 height 16
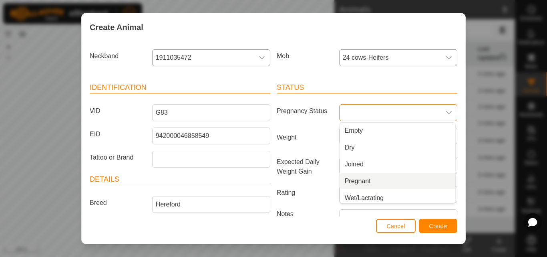
click at [355, 179] on li "Pregnant" at bounding box center [397, 181] width 115 height 16
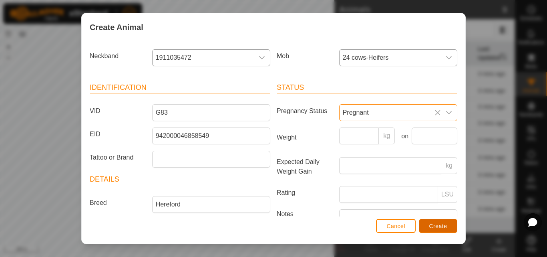
click at [445, 224] on span "Create" at bounding box center [439, 226] width 18 height 6
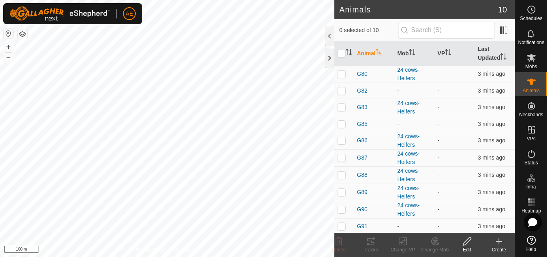
click at [498, 246] on div "Create" at bounding box center [499, 249] width 32 height 7
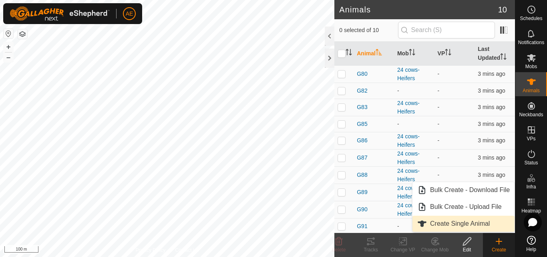
click at [495, 224] on link "Create Single Animal" at bounding box center [464, 224] width 102 height 16
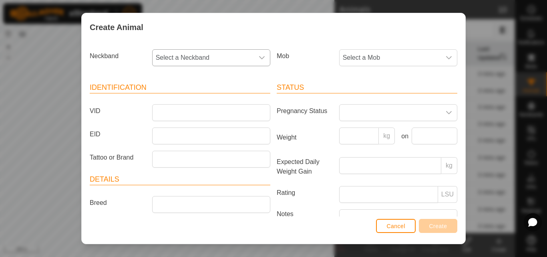
click at [209, 61] on span "Select a Neckband" at bounding box center [203, 58] width 101 height 16
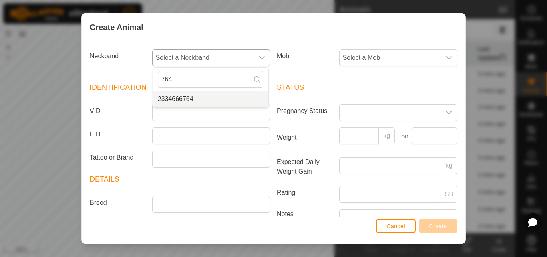
type input "764"
click at [182, 102] on li "2334666764" at bounding box center [210, 99] width 115 height 16
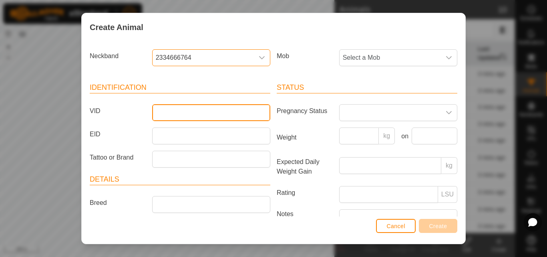
click at [182, 112] on input "VID" at bounding box center [211, 112] width 118 height 17
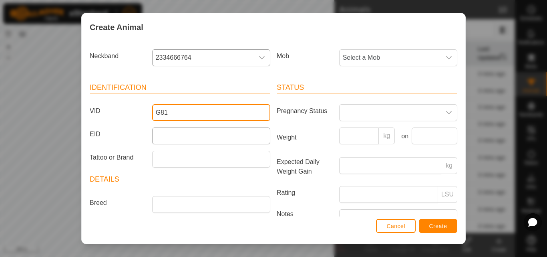
type input "G81"
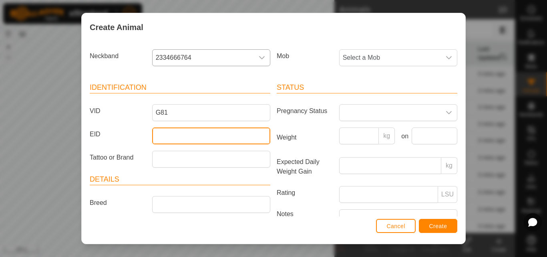
click at [176, 134] on input "EID" at bounding box center [211, 135] width 118 height 17
type input "942000050585188"
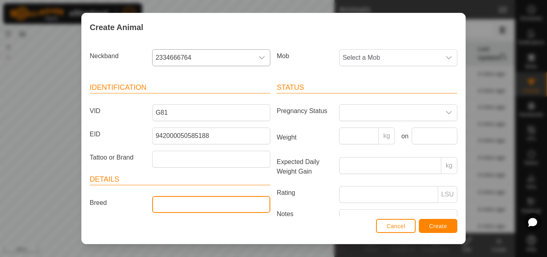
click at [172, 204] on input "Breed" at bounding box center [211, 204] width 118 height 17
type input "Hereford"
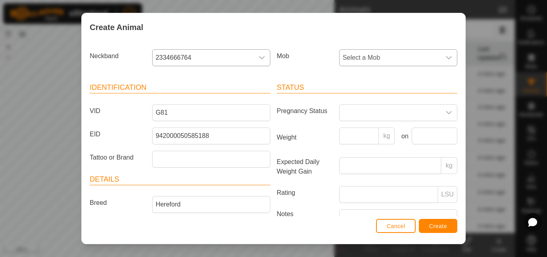
click at [410, 59] on span "Select a Mob" at bounding box center [390, 58] width 101 height 16
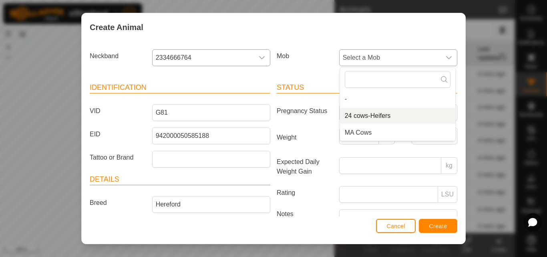
click at [371, 119] on li "24 cows-Heifers" at bounding box center [397, 116] width 115 height 16
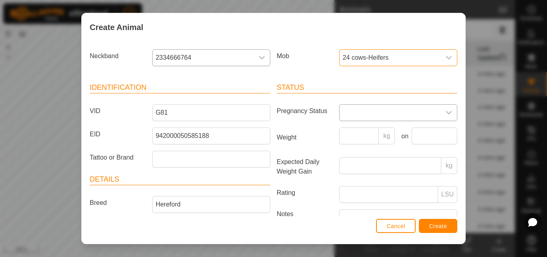
click at [371, 113] on span at bounding box center [390, 113] width 101 height 16
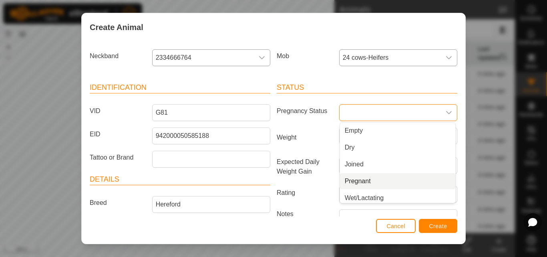
click at [359, 177] on li "Pregnant" at bounding box center [397, 181] width 115 height 16
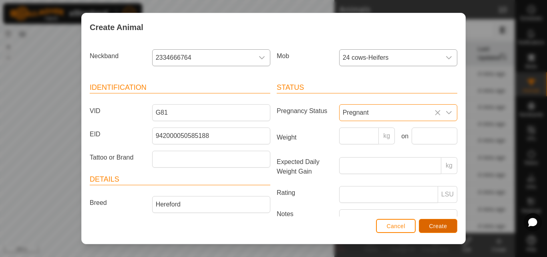
click at [440, 224] on span "Create" at bounding box center [439, 226] width 18 height 6
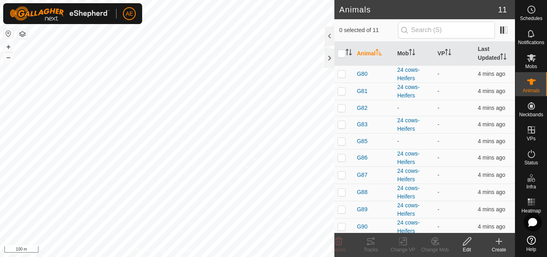
click at [499, 244] on icon at bounding box center [499, 241] width 0 height 6
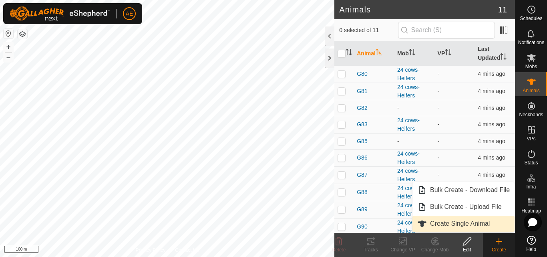
click at [488, 226] on link "Create Single Animal" at bounding box center [464, 224] width 102 height 16
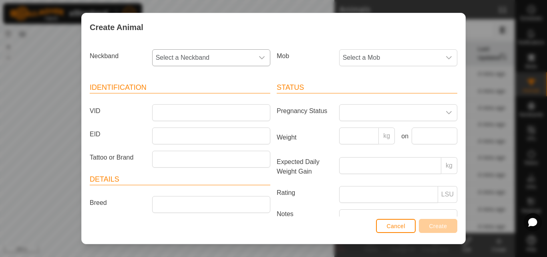
click at [219, 56] on span "Select a Neckband" at bounding box center [203, 58] width 101 height 16
type input "181"
click at [186, 98] on span "2977639181" at bounding box center [176, 99] width 36 height 10
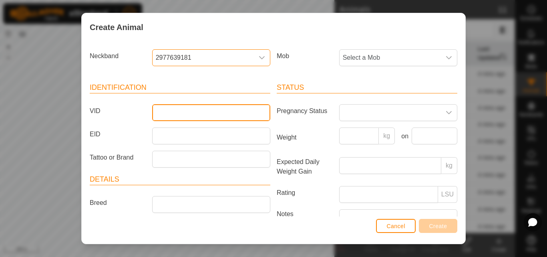
click at [184, 115] on input "VID" at bounding box center [211, 112] width 118 height 17
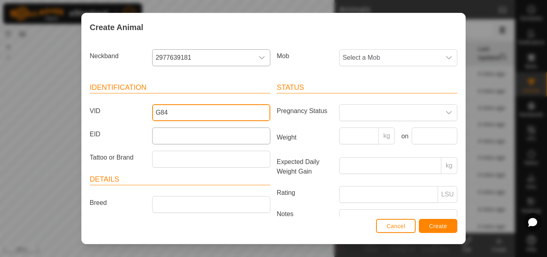
type input "G84"
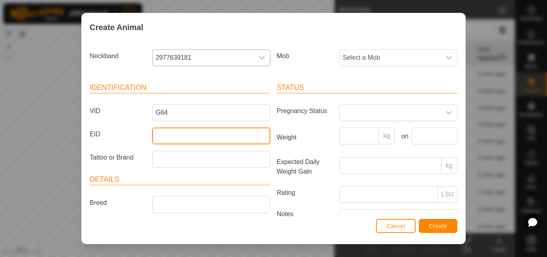
click at [173, 138] on input "EID" at bounding box center [211, 135] width 118 height 17
type input "942000046858543"
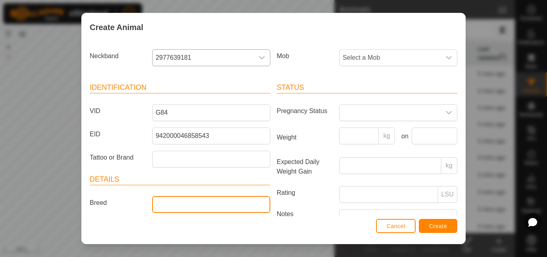
click at [156, 200] on input "Breed" at bounding box center [211, 204] width 118 height 17
type input "Hereford"
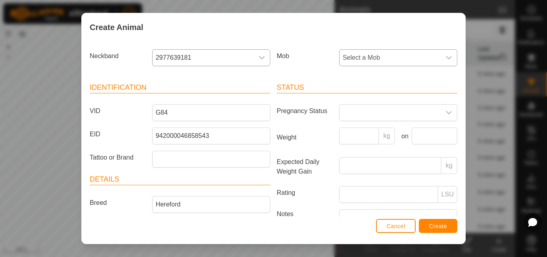
click at [393, 59] on span "Select a Mob" at bounding box center [390, 58] width 101 height 16
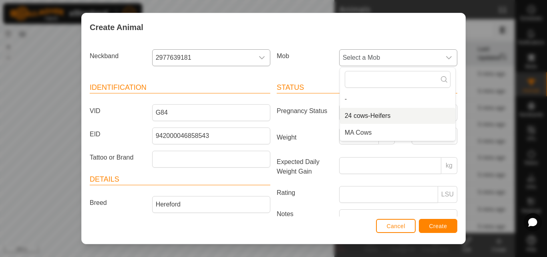
click at [375, 113] on li "24 cows-Heifers" at bounding box center [397, 116] width 115 height 16
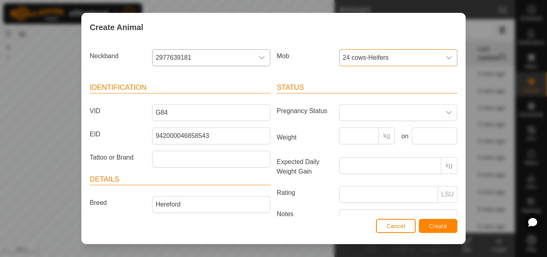
click at [375, 113] on span at bounding box center [390, 113] width 101 height 16
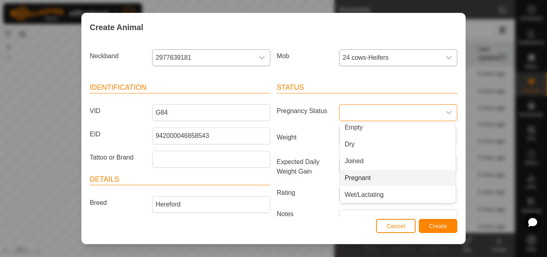
click at [361, 177] on li "Pregnant" at bounding box center [397, 178] width 115 height 16
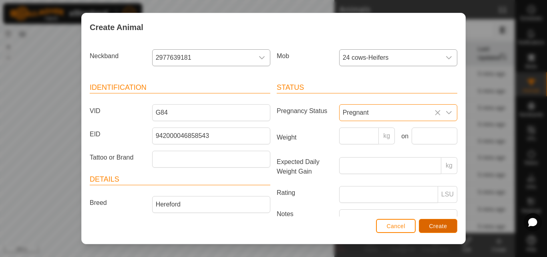
click at [435, 228] on span "Create" at bounding box center [439, 226] width 18 height 6
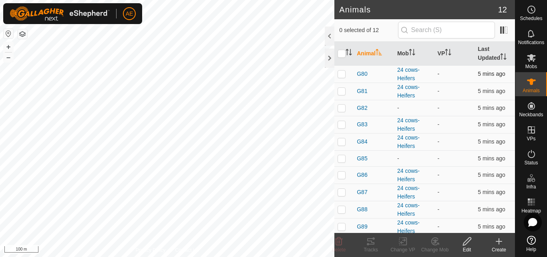
click at [342, 77] on td at bounding box center [344, 73] width 19 height 17
click at [342, 72] on p-checkbox at bounding box center [342, 74] width 8 height 6
checkbox input "false"
click at [341, 112] on td at bounding box center [344, 108] width 19 height 16
checkbox input "true"
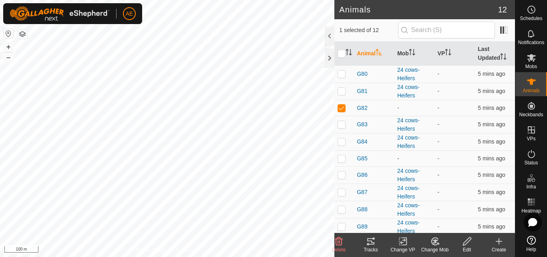
click at [467, 246] on icon at bounding box center [467, 241] width 10 height 10
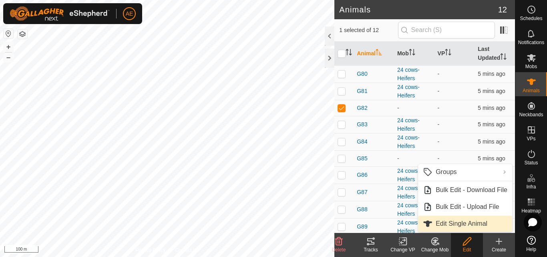
click at [463, 224] on link "Edit Single Animal" at bounding box center [465, 224] width 94 height 16
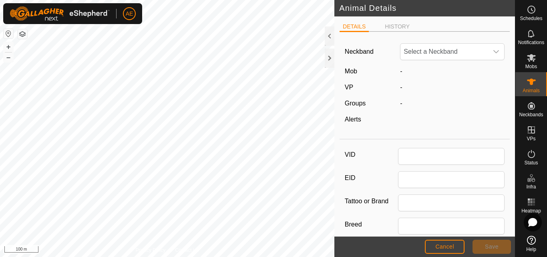
type input "G82"
type input "942000050584520"
type input "Hereford"
type input "0"
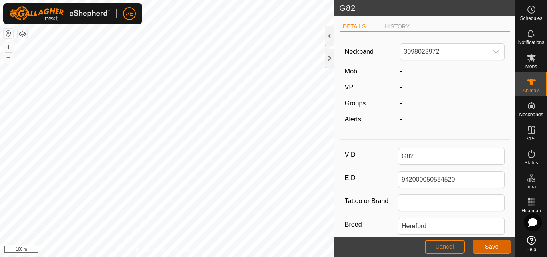
click at [482, 250] on button "Save" at bounding box center [492, 247] width 38 height 14
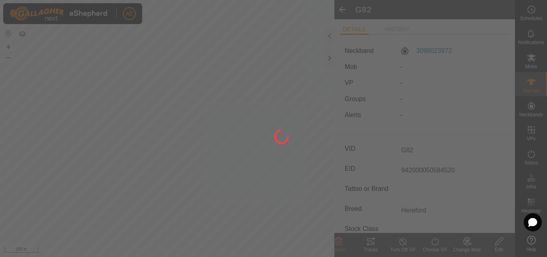
type input "-"
type input "0 kg"
type input "-"
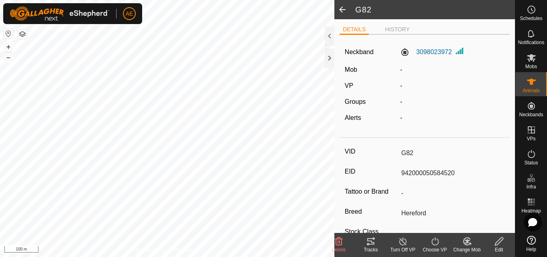
click at [469, 245] on icon at bounding box center [467, 241] width 10 height 10
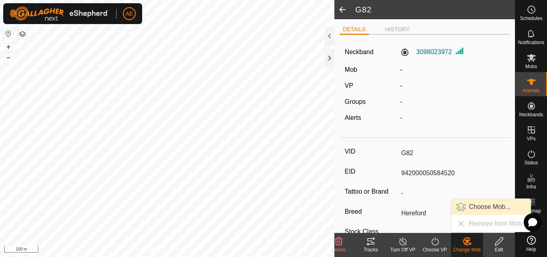
click at [491, 206] on link "Choose Mob..." at bounding box center [491, 207] width 79 height 16
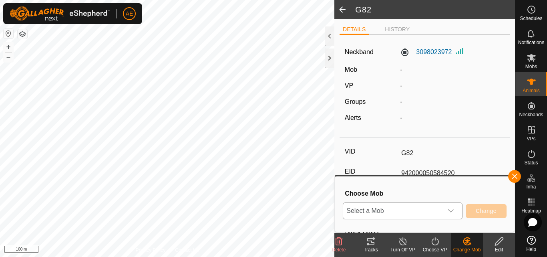
click at [453, 211] on icon "dropdown trigger" at bounding box center [451, 211] width 6 height 6
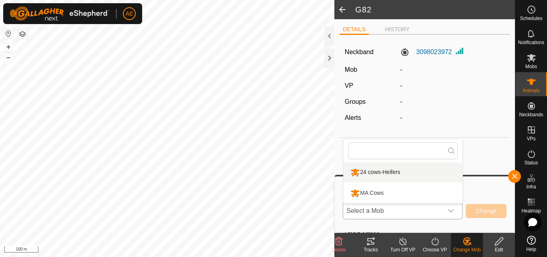
click at [400, 173] on div "24 cows-Heifers" at bounding box center [376, 172] width 54 height 14
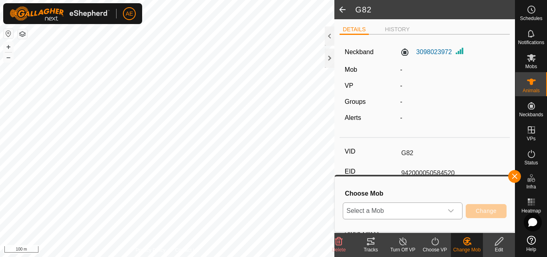
click at [400, 173] on div "24 cows-Heifers" at bounding box center [376, 178] width 54 height 11
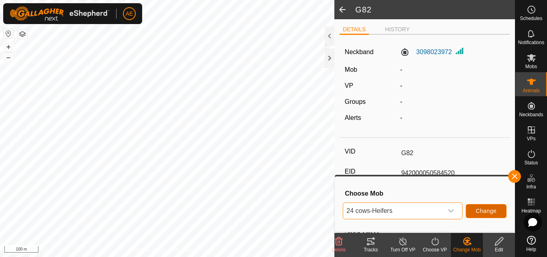
click at [492, 214] on span "Change" at bounding box center [486, 211] width 21 height 6
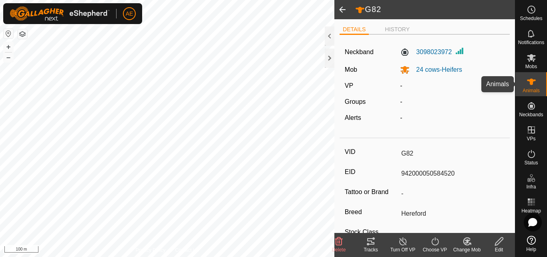
click at [530, 81] on icon at bounding box center [531, 82] width 9 height 6
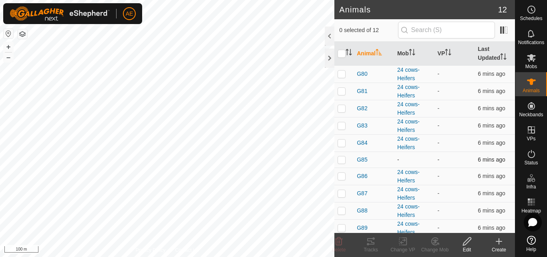
click at [342, 161] on p-checkbox at bounding box center [342, 159] width 8 height 6
click at [436, 241] on icon at bounding box center [436, 241] width 6 height 4
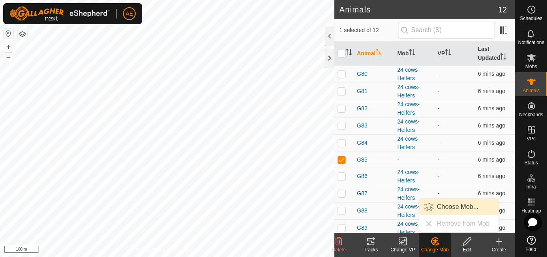
click at [444, 200] on link "Choose Mob..." at bounding box center [459, 207] width 79 height 16
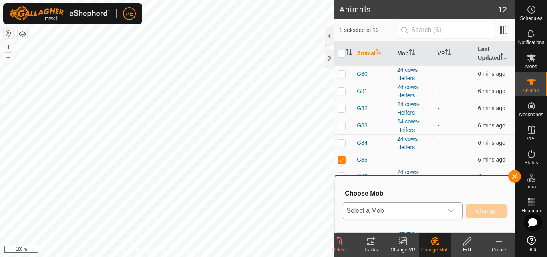
click at [453, 208] on icon "dropdown trigger" at bounding box center [451, 211] width 6 height 6
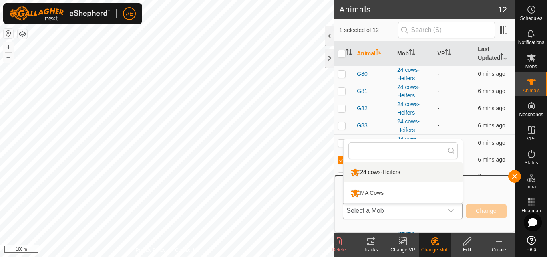
click at [405, 171] on li "24 cows-Heifers" at bounding box center [403, 172] width 119 height 20
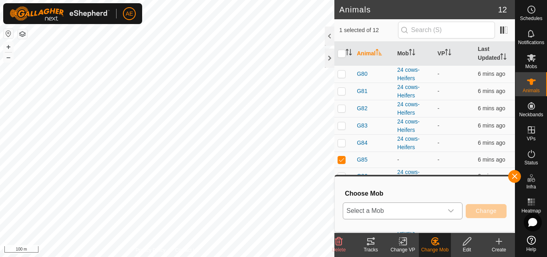
click at [405, 171] on li "24 cows-Heifers" at bounding box center [403, 179] width 119 height 16
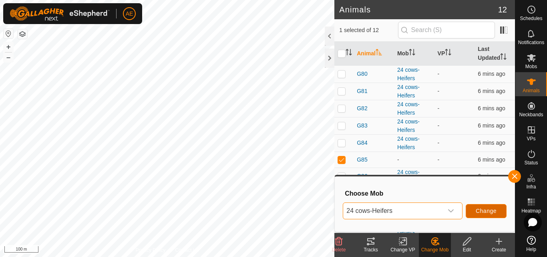
click at [483, 216] on button "Change" at bounding box center [486, 211] width 41 height 14
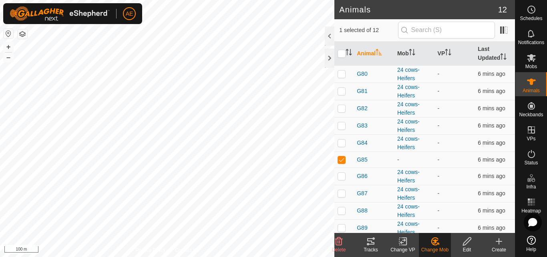
checkbox input "false"
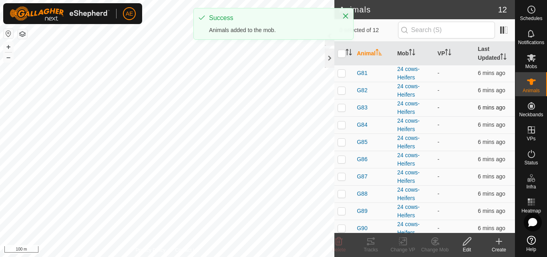
scroll to position [38, 0]
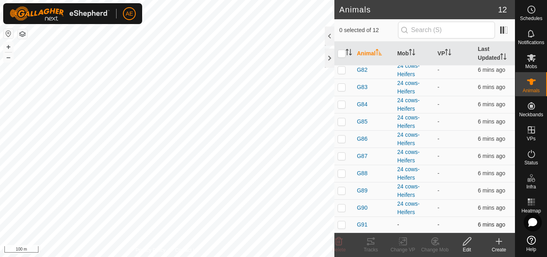
click at [342, 224] on p-checkbox at bounding box center [342, 224] width 8 height 6
click at [435, 243] on icon at bounding box center [436, 241] width 6 height 4
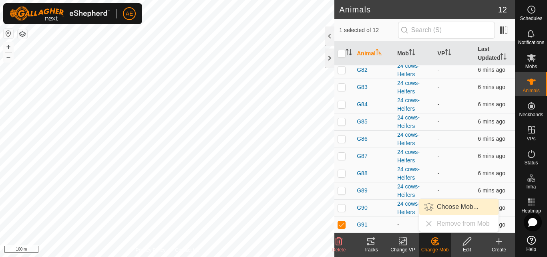
click at [452, 210] on link "Choose Mob..." at bounding box center [459, 207] width 79 height 16
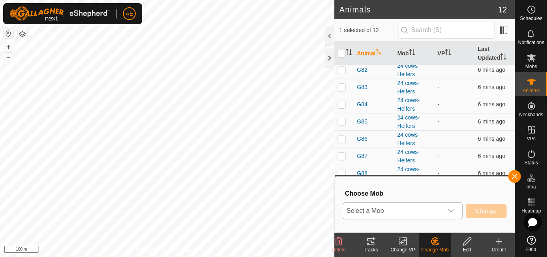
click at [442, 208] on span "Select a Mob" at bounding box center [393, 211] width 100 height 16
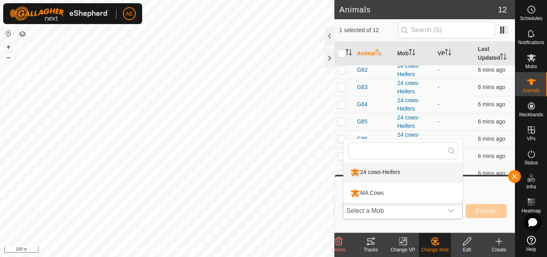
click at [391, 171] on div "24 cows-Heifers" at bounding box center [376, 172] width 54 height 14
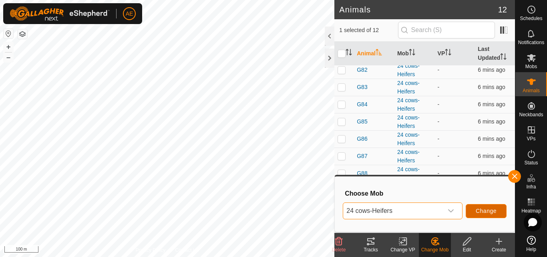
click at [487, 213] on span "Change" at bounding box center [486, 211] width 21 height 6
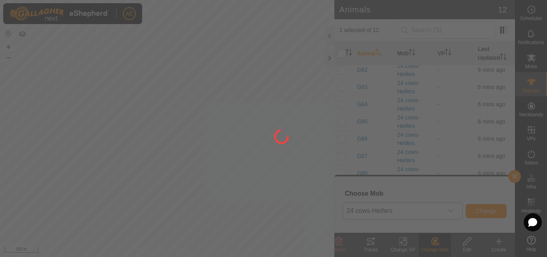
checkbox input "false"
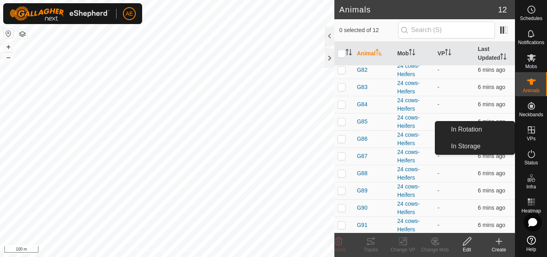
click at [531, 131] on icon at bounding box center [531, 129] width 7 height 7
click at [488, 125] on link "In Rotation" at bounding box center [480, 129] width 69 height 16
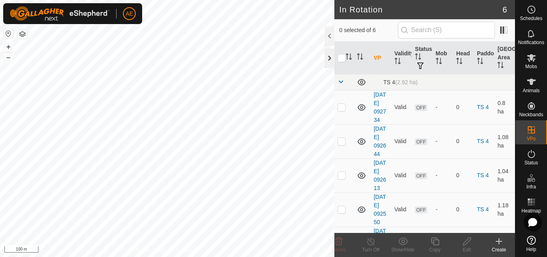
click at [328, 61] on div at bounding box center [330, 57] width 10 height 19
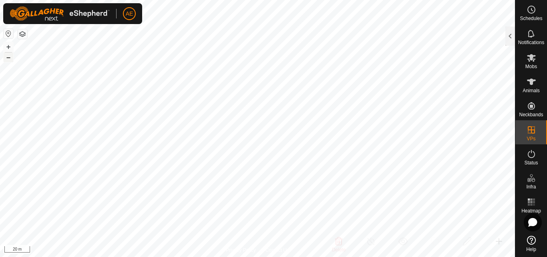
click at [8, 57] on button "–" at bounding box center [9, 57] width 10 height 10
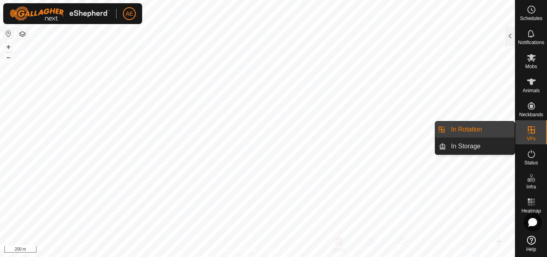
click at [500, 129] on link "In Rotation" at bounding box center [480, 129] width 69 height 16
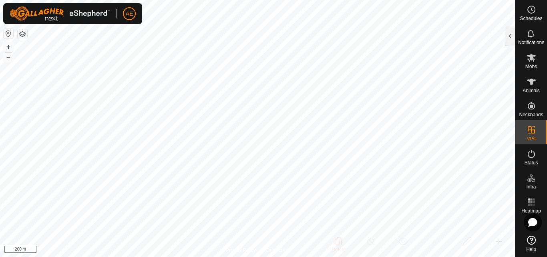
checkbox input "true"
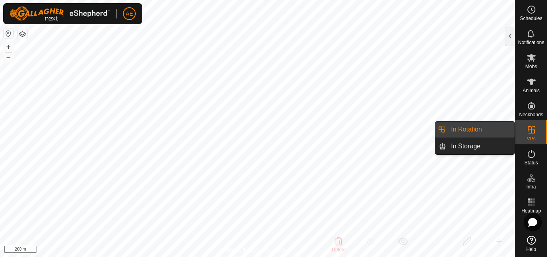
click at [532, 131] on icon at bounding box center [532, 130] width 10 height 10
click at [492, 127] on link "In Rotation" at bounding box center [480, 129] width 69 height 16
click at [474, 126] on link "In Rotation" at bounding box center [480, 129] width 69 height 16
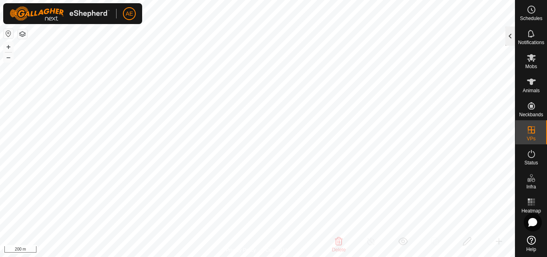
click at [512, 37] on div at bounding box center [511, 35] width 10 height 19
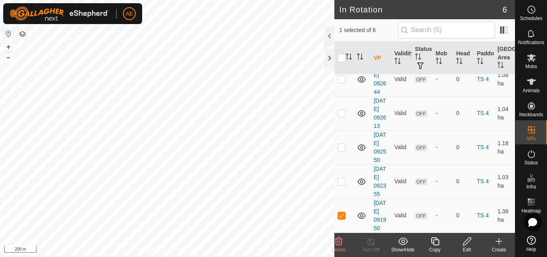
scroll to position [113, 0]
click at [466, 245] on icon at bounding box center [467, 241] width 10 height 10
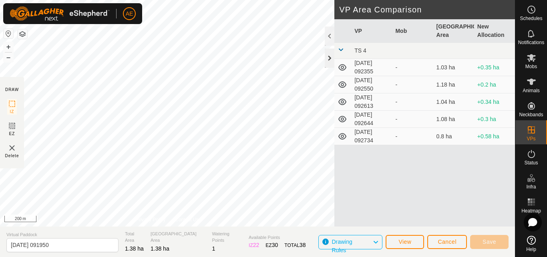
click at [331, 59] on div at bounding box center [330, 57] width 10 height 19
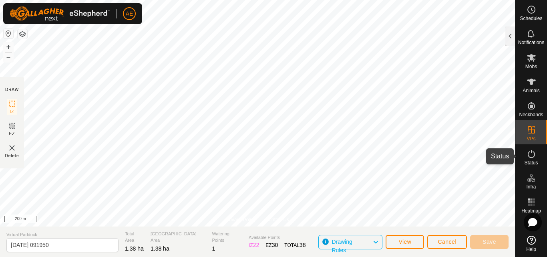
click at [534, 159] on es-activation-svg-icon at bounding box center [531, 153] width 14 height 13
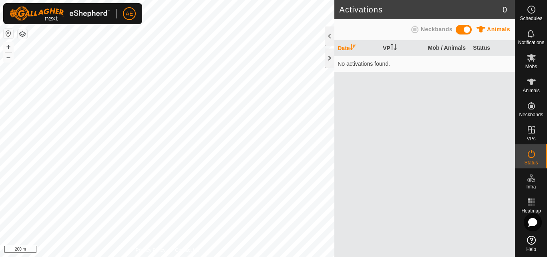
click at [461, 28] on span at bounding box center [464, 30] width 16 height 10
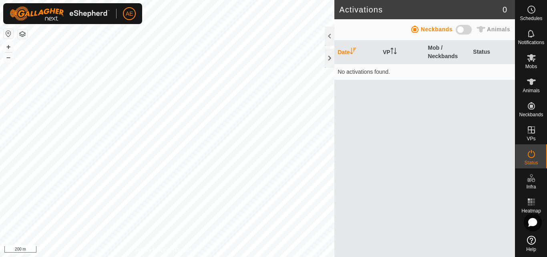
click at [470, 28] on span at bounding box center [464, 30] width 16 height 10
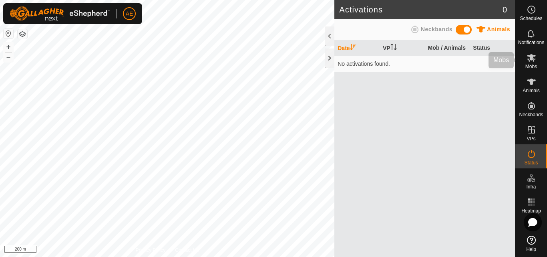
click at [531, 64] on span "Mobs" at bounding box center [532, 66] width 12 height 5
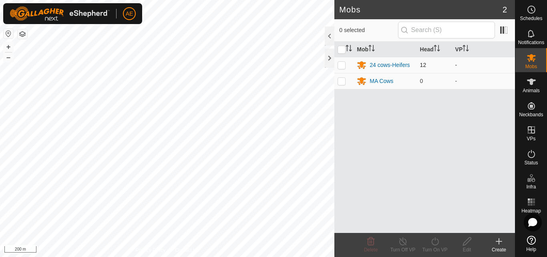
click at [340, 67] on p-checkbox at bounding box center [342, 65] width 8 height 6
checkbox input "true"
click at [436, 246] on div "Turn On VP" at bounding box center [435, 249] width 32 height 7
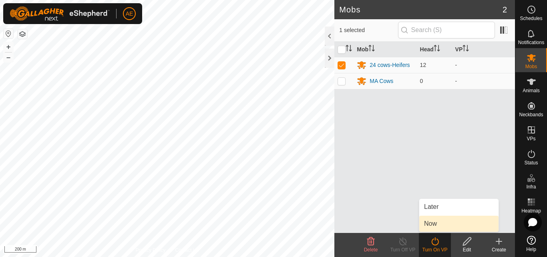
click at [433, 226] on link "Now" at bounding box center [459, 224] width 79 height 16
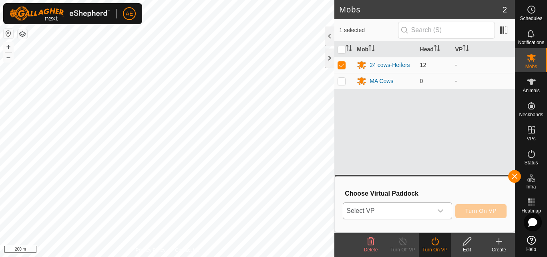
click at [440, 212] on icon "dropdown trigger" at bounding box center [441, 211] width 6 height 6
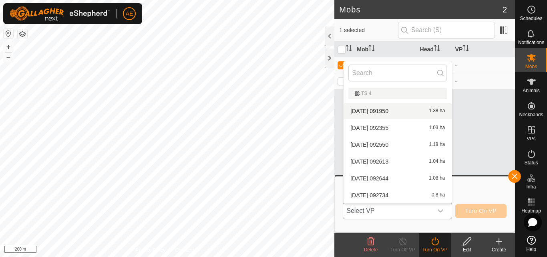
click at [370, 93] on div "TS 4" at bounding box center [398, 93] width 86 height 5
click at [371, 110] on li "2025-08-07 091950 1.38 ha" at bounding box center [398, 111] width 108 height 16
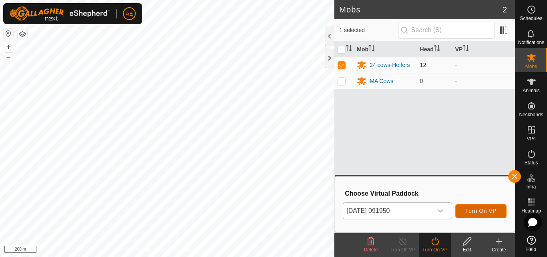
click at [474, 210] on span "Turn On VP" at bounding box center [481, 211] width 31 height 6
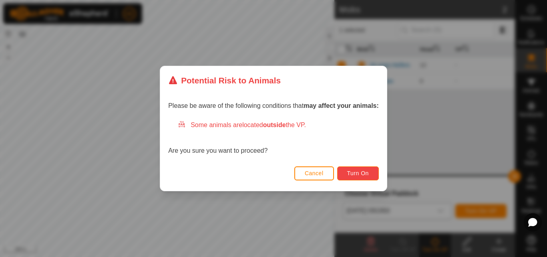
click at [366, 171] on span "Turn On" at bounding box center [358, 173] width 22 height 6
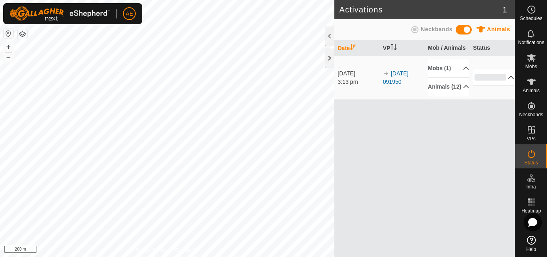
click at [507, 81] on p-accordion-header "0%" at bounding box center [493, 77] width 41 height 16
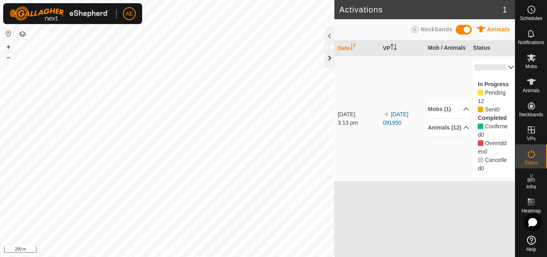
click at [333, 61] on div at bounding box center [330, 57] width 10 height 19
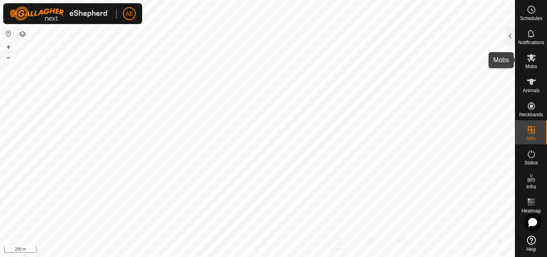
click at [533, 64] on span "Mobs" at bounding box center [532, 66] width 12 height 5
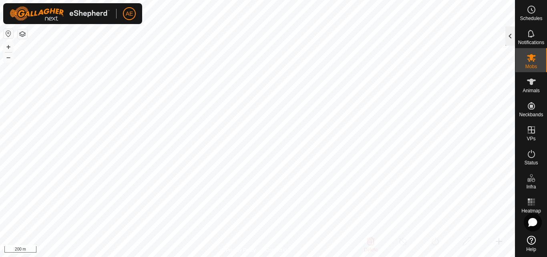
click at [515, 39] on div at bounding box center [511, 35] width 10 height 19
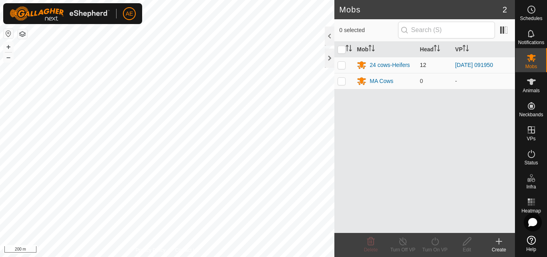
click at [341, 65] on p-checkbox at bounding box center [342, 65] width 8 height 6
checkbox input "true"
click at [403, 245] on icon at bounding box center [402, 241] width 7 height 8
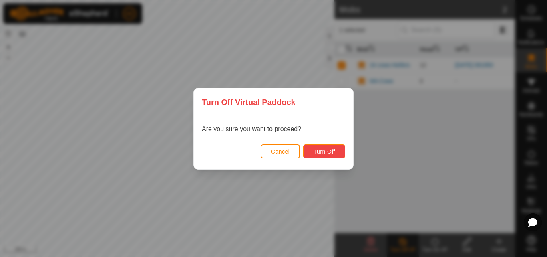
click at [327, 156] on button "Turn Off" at bounding box center [324, 151] width 42 height 14
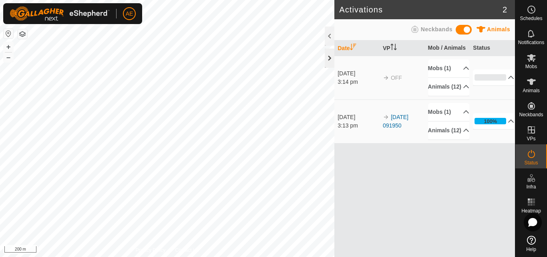
click at [327, 63] on div at bounding box center [330, 57] width 10 height 19
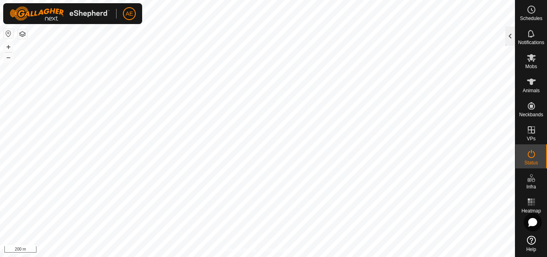
click at [511, 40] on div at bounding box center [511, 35] width 10 height 19
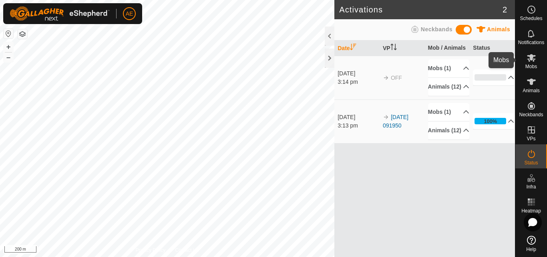
click at [532, 60] on icon at bounding box center [531, 58] width 9 height 8
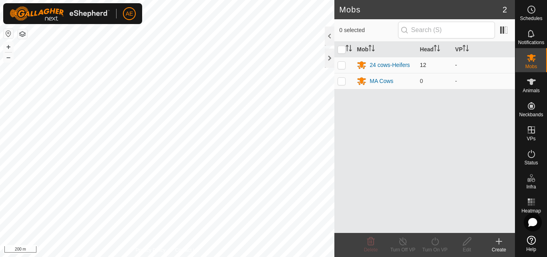
click at [341, 67] on p-checkbox at bounding box center [342, 65] width 8 height 6
checkbox input "true"
click at [434, 246] on icon at bounding box center [435, 241] width 10 height 10
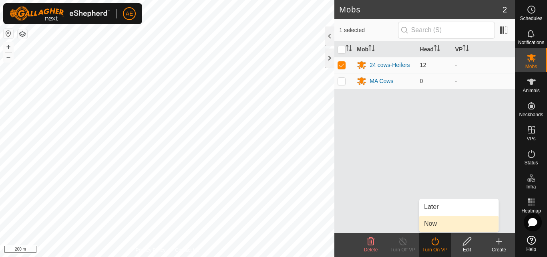
click at [432, 222] on link "Now" at bounding box center [459, 224] width 79 height 16
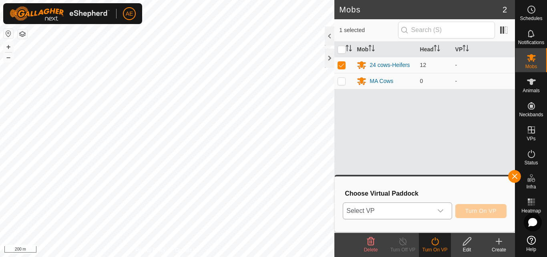
click at [441, 211] on icon "dropdown trigger" at bounding box center [441, 211] width 6 height 6
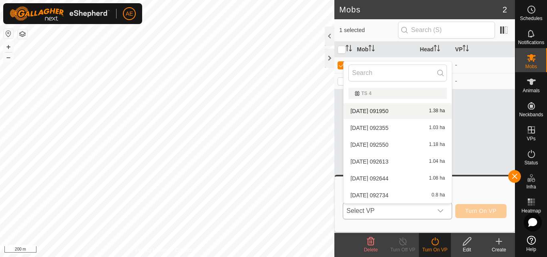
click at [387, 113] on li "2025-08-07 091950 1.38 ha" at bounding box center [398, 111] width 108 height 16
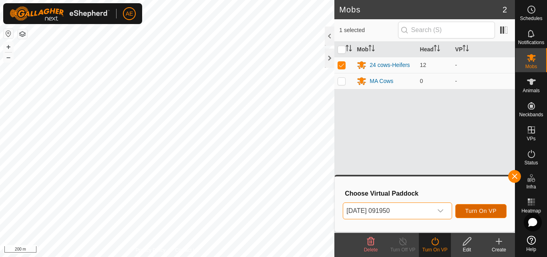
click at [490, 208] on span "Turn On VP" at bounding box center [481, 211] width 31 height 6
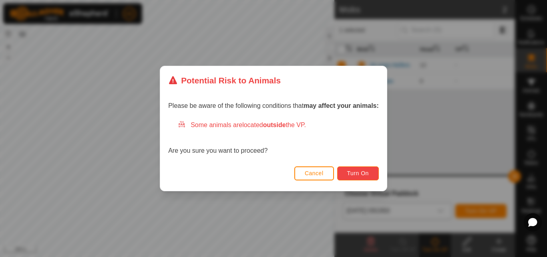
click at [369, 175] on span "Turn On" at bounding box center [358, 173] width 22 height 6
